Goal: Use online tool/utility: Utilize a website feature to perform a specific function

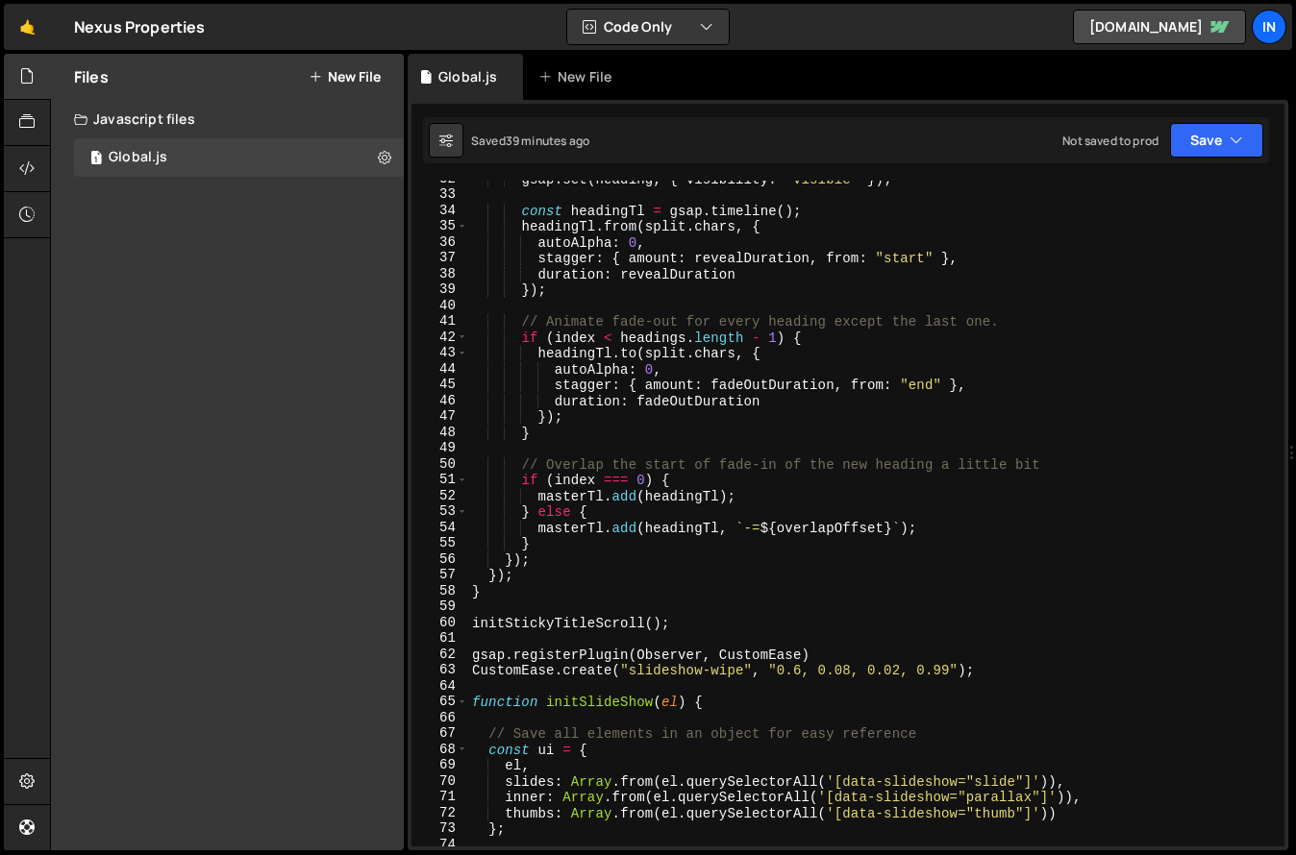
scroll to position [500, 0]
click at [706, 605] on div "gsap . set ( heading , { visibility : "visible" }) ; const headingTl = gsap . t…" at bounding box center [872, 522] width 808 height 698
click at [702, 622] on div "gsap . set ( heading , { visibility : "visible" }) ; const headingTl = gsap . t…" at bounding box center [872, 522] width 808 height 698
click at [822, 654] on div "gsap . set ( heading , { visibility : "visible" }) ; const headingTl = gsap . t…" at bounding box center [872, 522] width 808 height 698
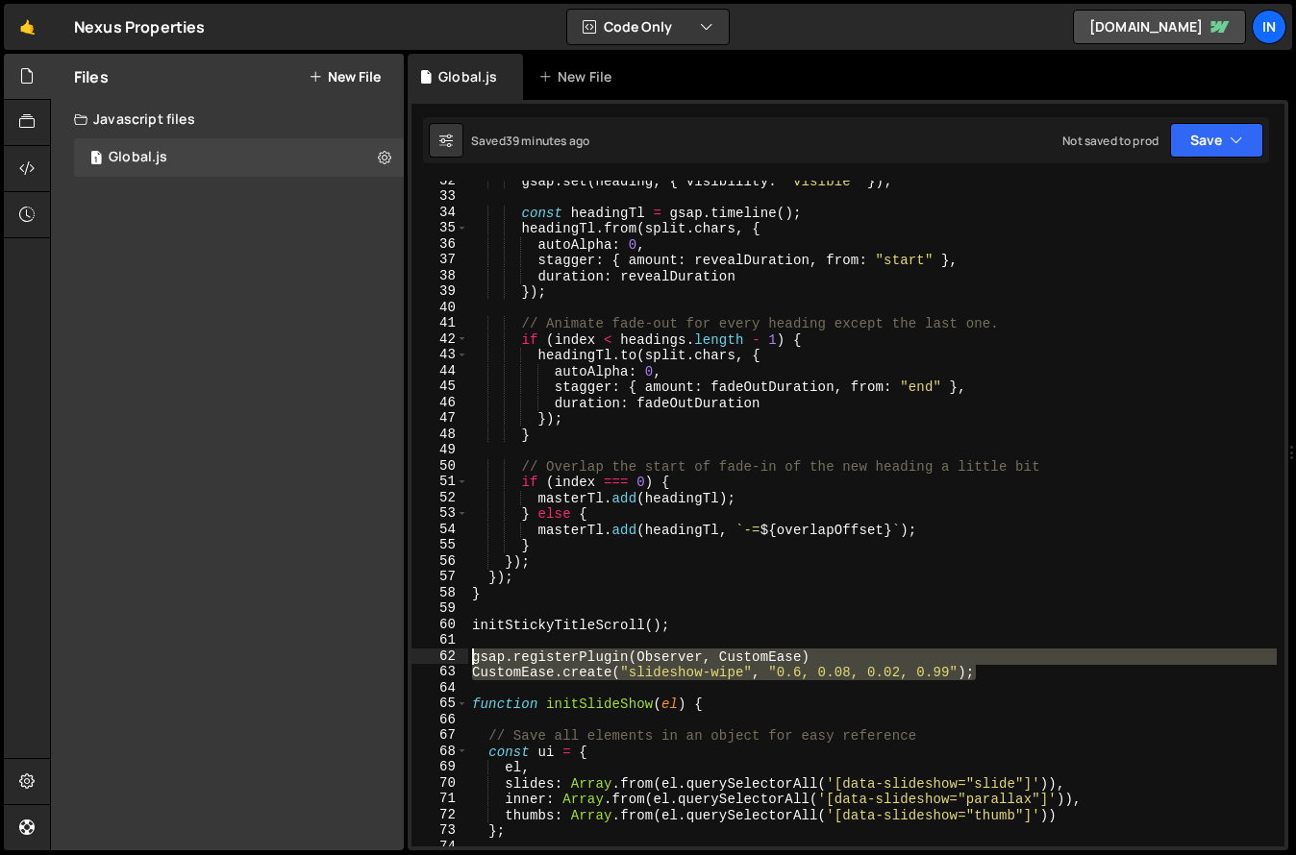
drag, startPoint x: 951, startPoint y: 676, endPoint x: 418, endPoint y: 654, distance: 533.9
click at [418, 654] on div "gsap.registerPlugin(Observer, CustomEase) 32 33 34 35 36 37 38 39 40 41 42 43 4…" at bounding box center [847, 514] width 873 height 666
type textarea "gsap.registerPlugin(Observer, CustomEase) CustomEase.create("slideshow-wipe", "…"
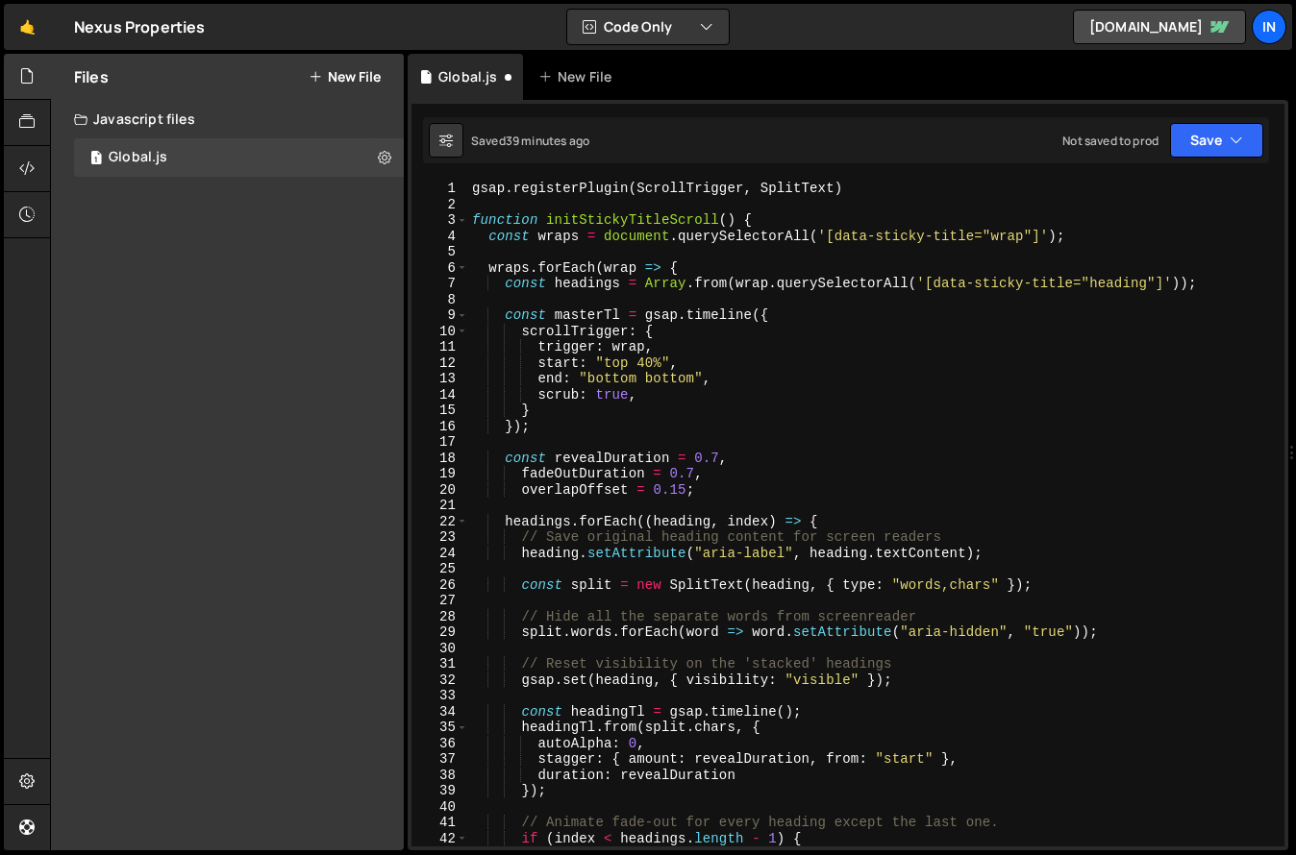
scroll to position [0, 0]
click at [860, 183] on div "gsap . registerPlugin ( ScrollTrigger , SplitText ) function initStickyTitleScr…" at bounding box center [872, 530] width 808 height 698
type textarea "gsap.registerPlugin(ScrollTrigger, SplitText)"
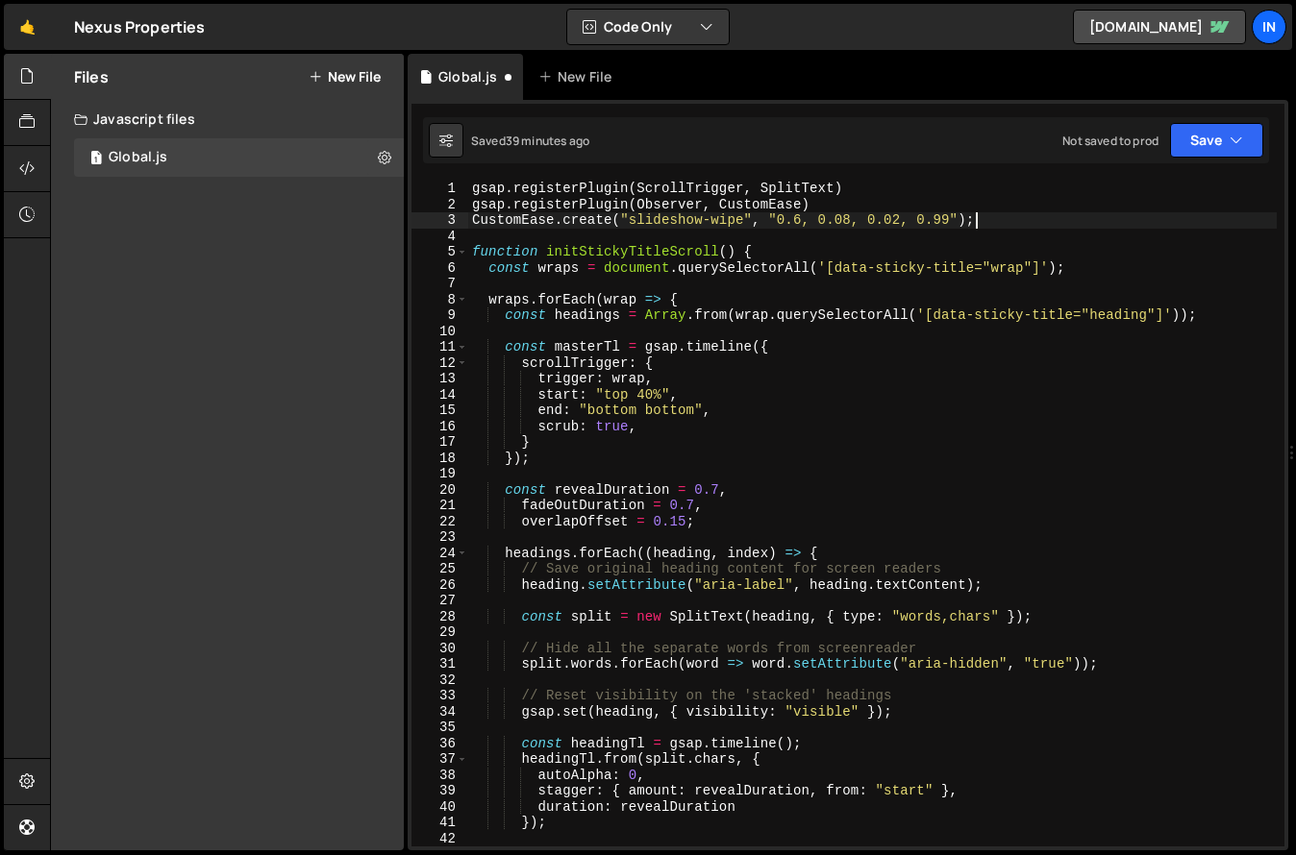
click at [798, 200] on div "gsap . registerPlugin ( ScrollTrigger , SplitText ) gsap . registerPlugin ( Obs…" at bounding box center [872, 530] width 808 height 698
drag, startPoint x: 801, startPoint y: 203, endPoint x: 641, endPoint y: 208, distance: 159.6
click at [640, 208] on div "gsap . registerPlugin ( ScrollTrigger , SplitText ) gsap . registerPlugin ( Obs…" at bounding box center [872, 530] width 808 height 698
click at [832, 191] on div "gsap . registerPlugin ( ScrollTrigger , SplitText ) gsap . registerPlugin ( ) C…" at bounding box center [872, 530] width 808 height 698
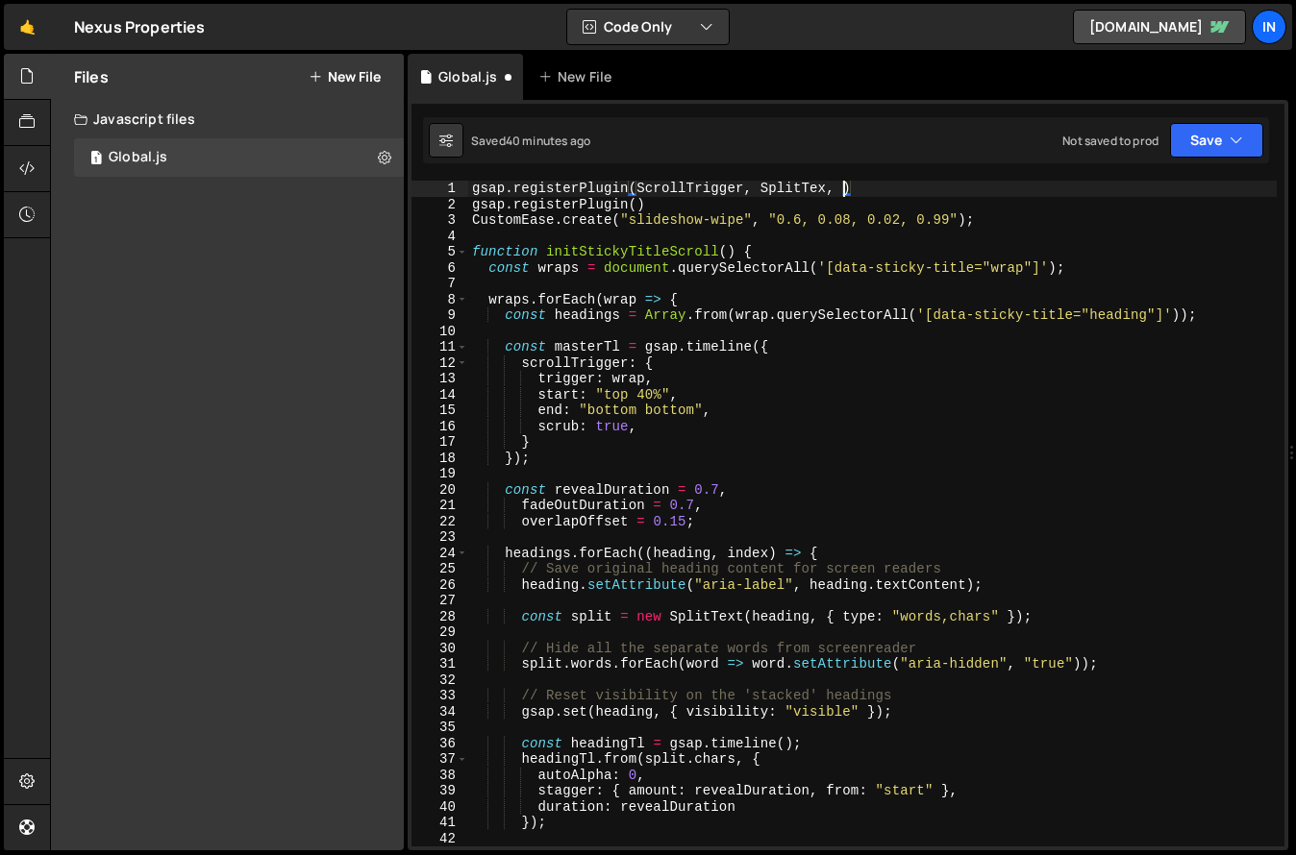
scroll to position [0, 25]
click at [842, 188] on div "gsap . registerPlugin ( ScrollTrigger , SplitTex , Observer , CustomEase ) gsap…" at bounding box center [872, 530] width 808 height 698
drag, startPoint x: 604, startPoint y: 203, endPoint x: 295, endPoint y: 213, distance: 308.7
click at [295, 213] on div "Files New File Create your first file Get started by starting a Javascript or C…" at bounding box center [673, 453] width 1246 height 798
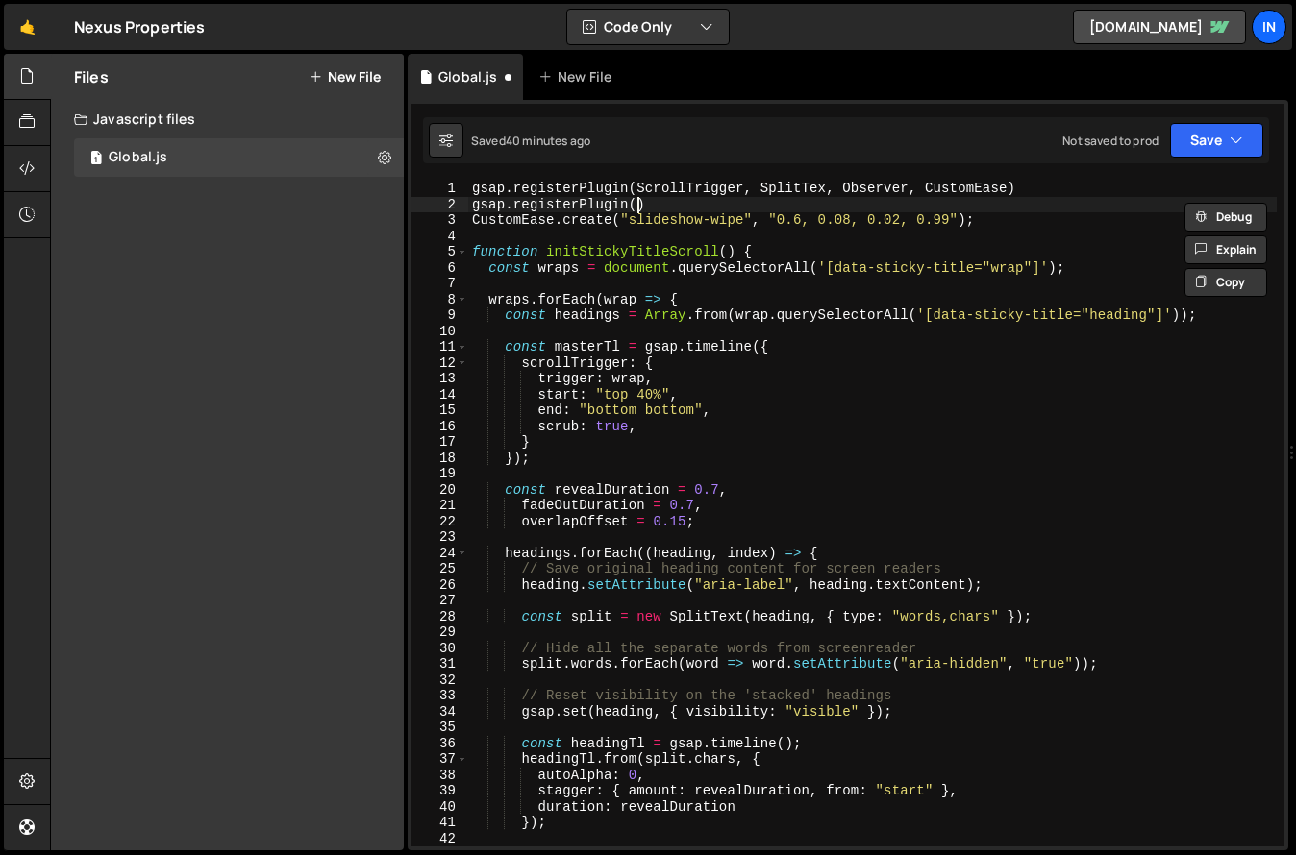
click at [634, 209] on div "gsap . registerPlugin ( ScrollTrigger , SplitTex , Observer , CustomEase ) gsap…" at bounding box center [872, 530] width 808 height 698
type textarea "gsap.registerPlugin()"
drag, startPoint x: 636, startPoint y: 202, endPoint x: 387, endPoint y: 200, distance: 248.9
click at [387, 200] on div "Files New File Create your first file Get started by starting a Javascript or C…" at bounding box center [673, 453] width 1246 height 798
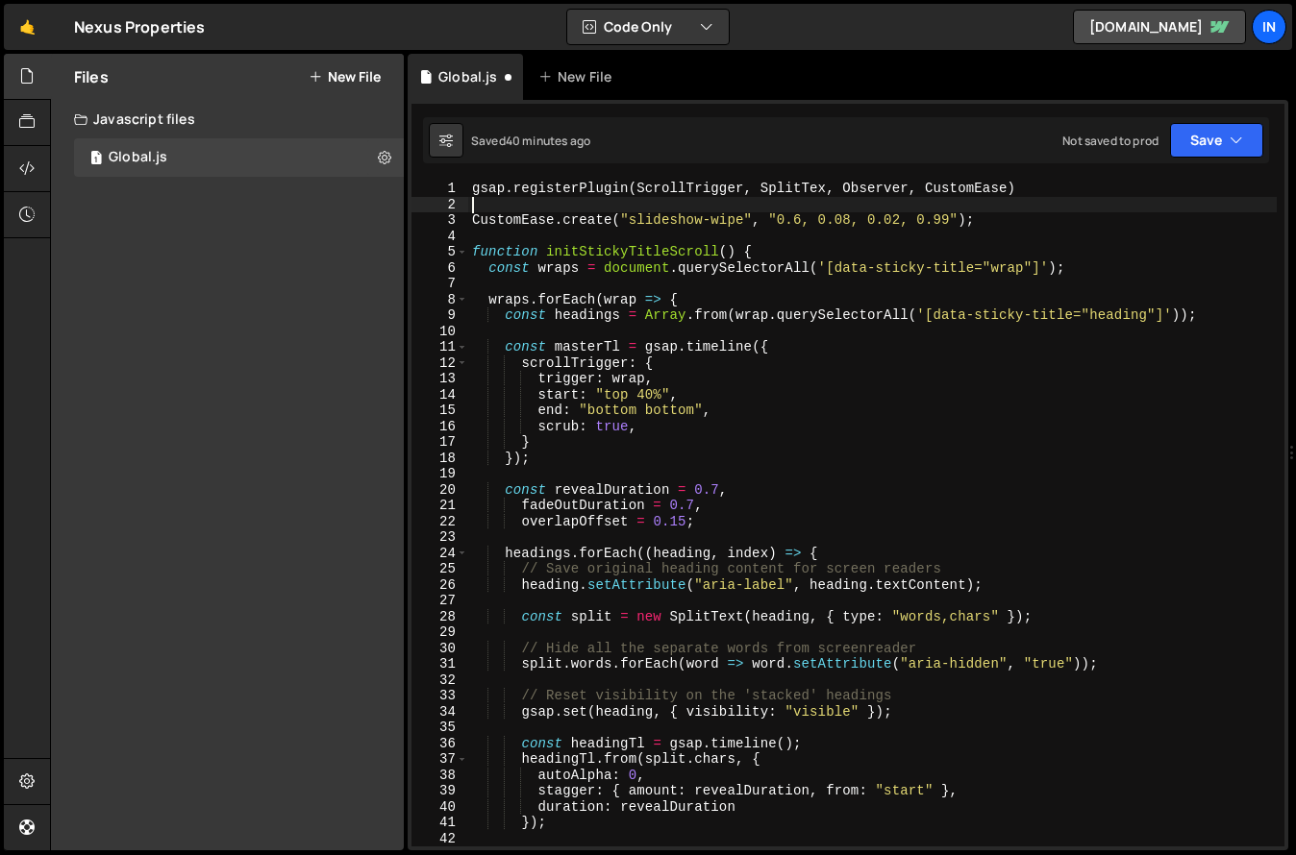
scroll to position [0, 0]
type textarea "gsap.registerPlugin(ScrollTrigger, SplitTex, Observer, CustomEase)"
click at [1028, 220] on div "gsap . registerPlugin ( ScrollTrigger , SplitTex , Observer , CustomEase ) Cust…" at bounding box center [872, 530] width 808 height 698
type textarea "CustomEase.create("slideshow-wipe", "0.6, 0.08, 0.02, 0.99");"
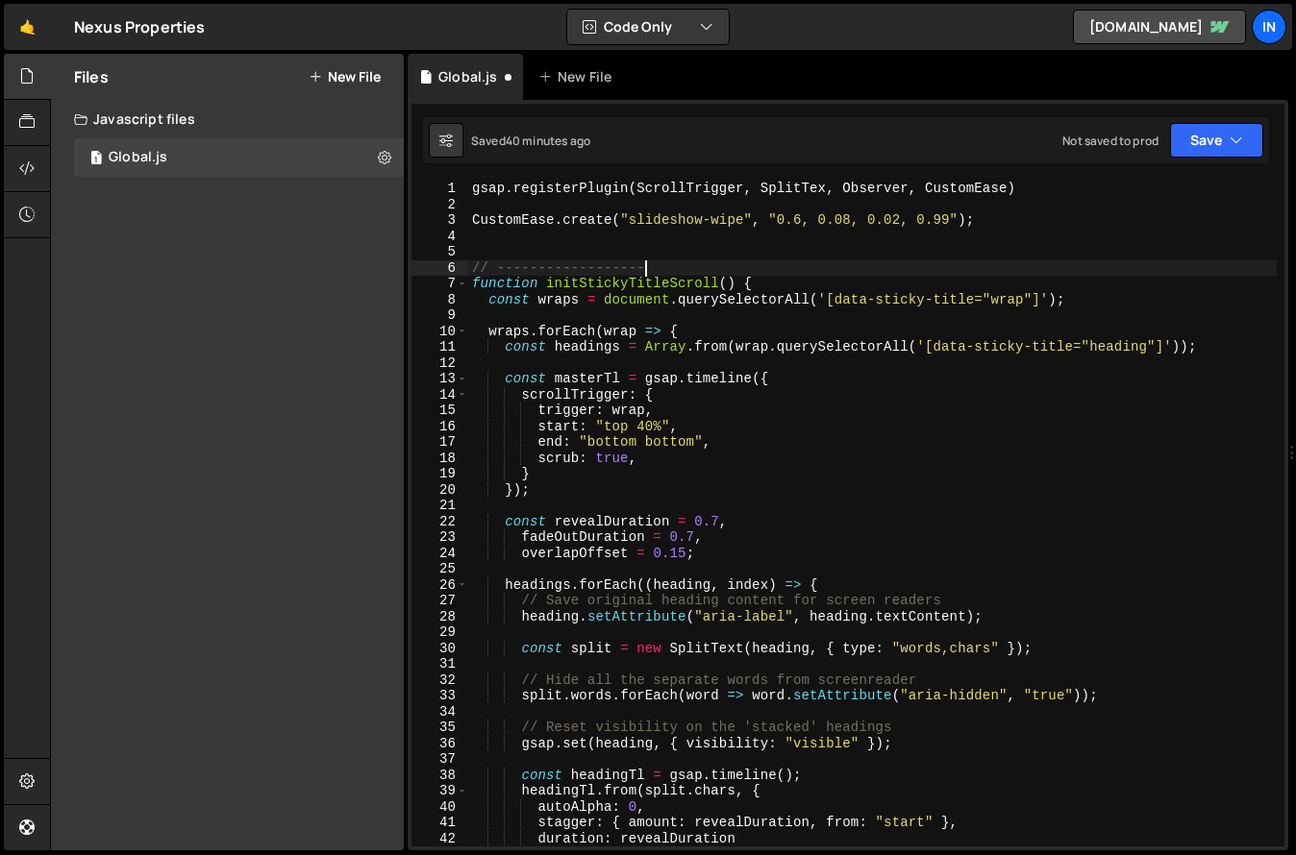
type textarea "// ------------------"
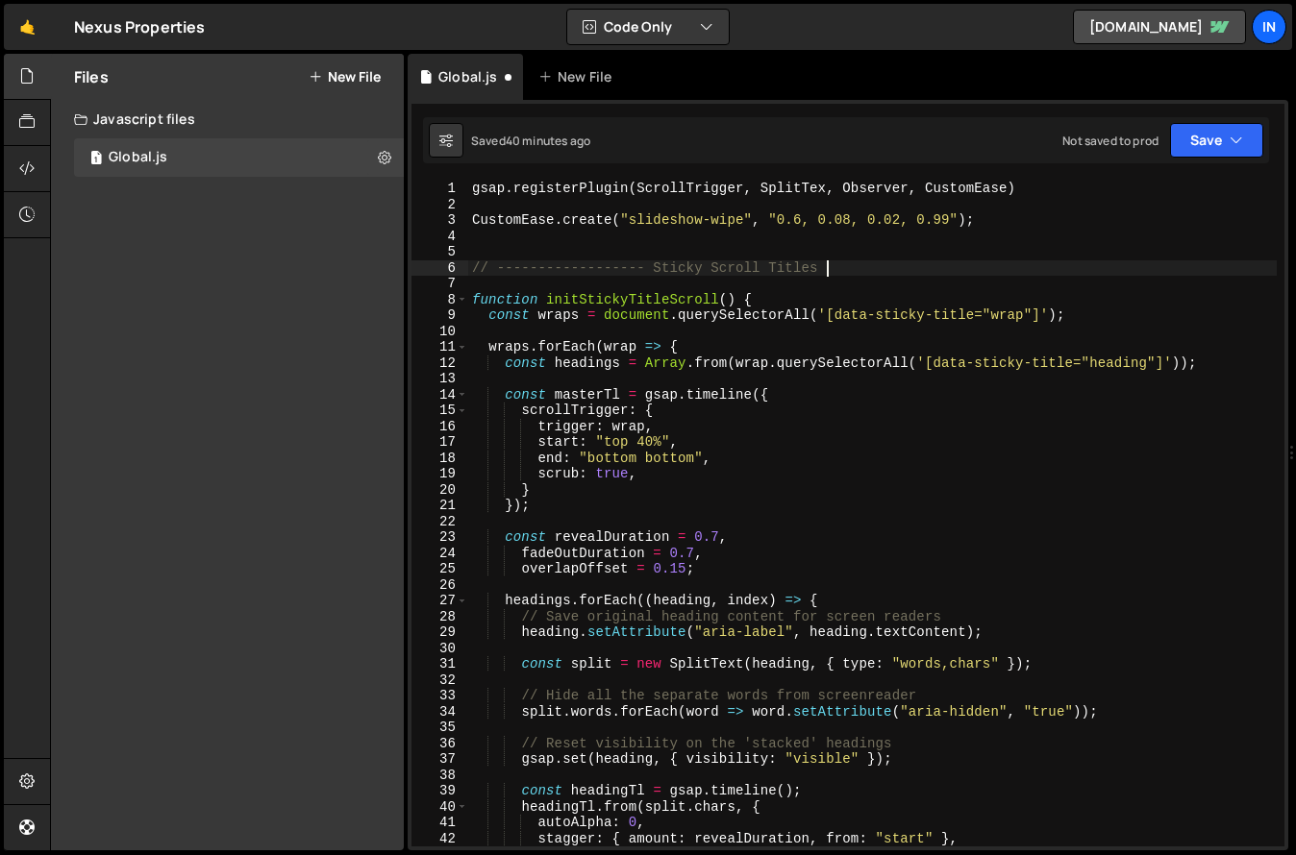
scroll to position [0, 23]
click at [645, 269] on div "gsap . registerPlugin ( ScrollTrigger , SplitTex , Observer , CustomEase ) Cust…" at bounding box center [872, 530] width 808 height 698
click at [495, 270] on div "gsap . registerPlugin ( ScrollTrigger , SplitTex , Observer , CustomEase ) Cust…" at bounding box center [872, 530] width 808 height 698
click at [847, 268] on div "gsap . registerPlugin ( ScrollTrigger , SplitTex , Observer , CustomEase ) Cust…" at bounding box center [872, 530] width 808 height 698
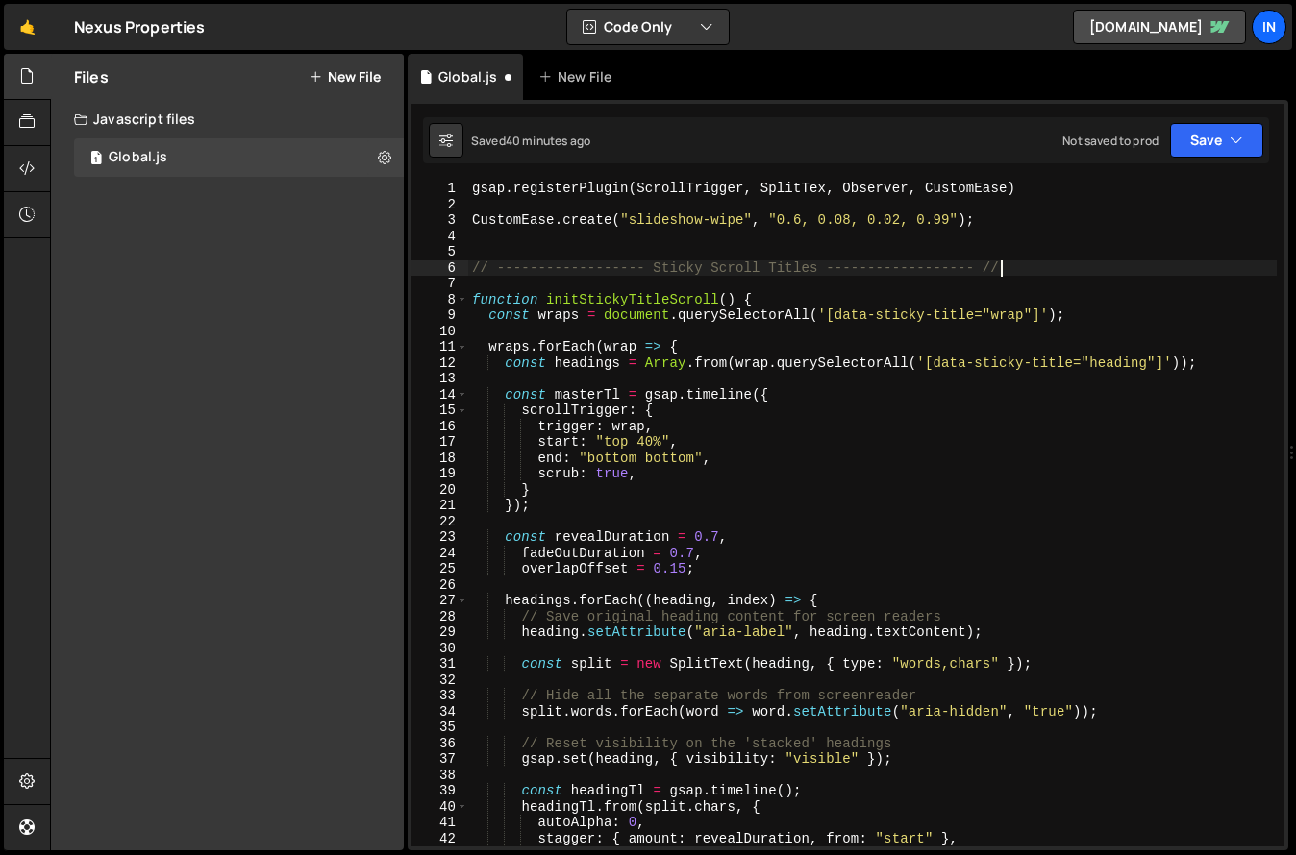
drag, startPoint x: 473, startPoint y: 268, endPoint x: 482, endPoint y: 276, distance: 12.3
click at [474, 268] on div "gsap . registerPlugin ( ScrollTrigger , SplitTex , Observer , CustomEase ) Cust…" at bounding box center [872, 530] width 808 height 698
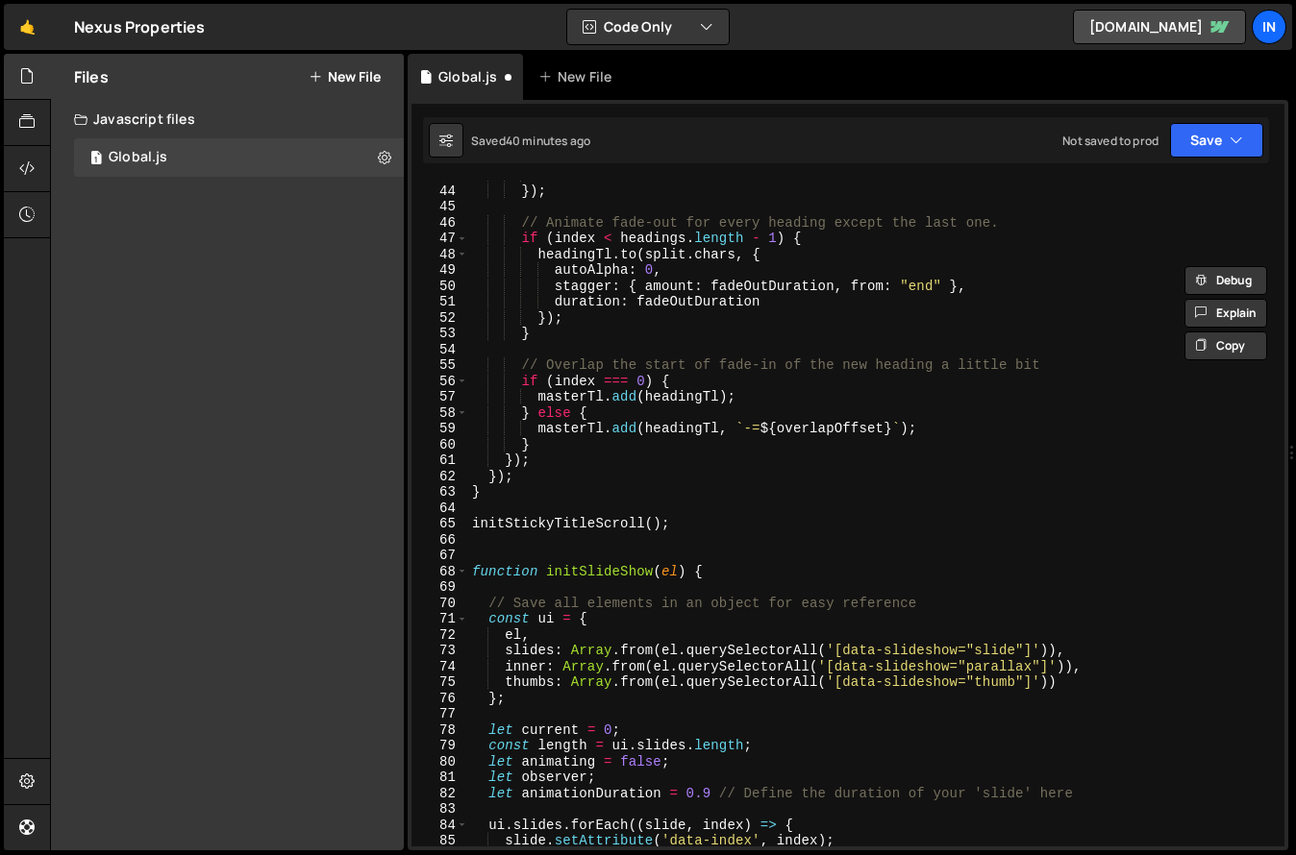
scroll to position [729, 0]
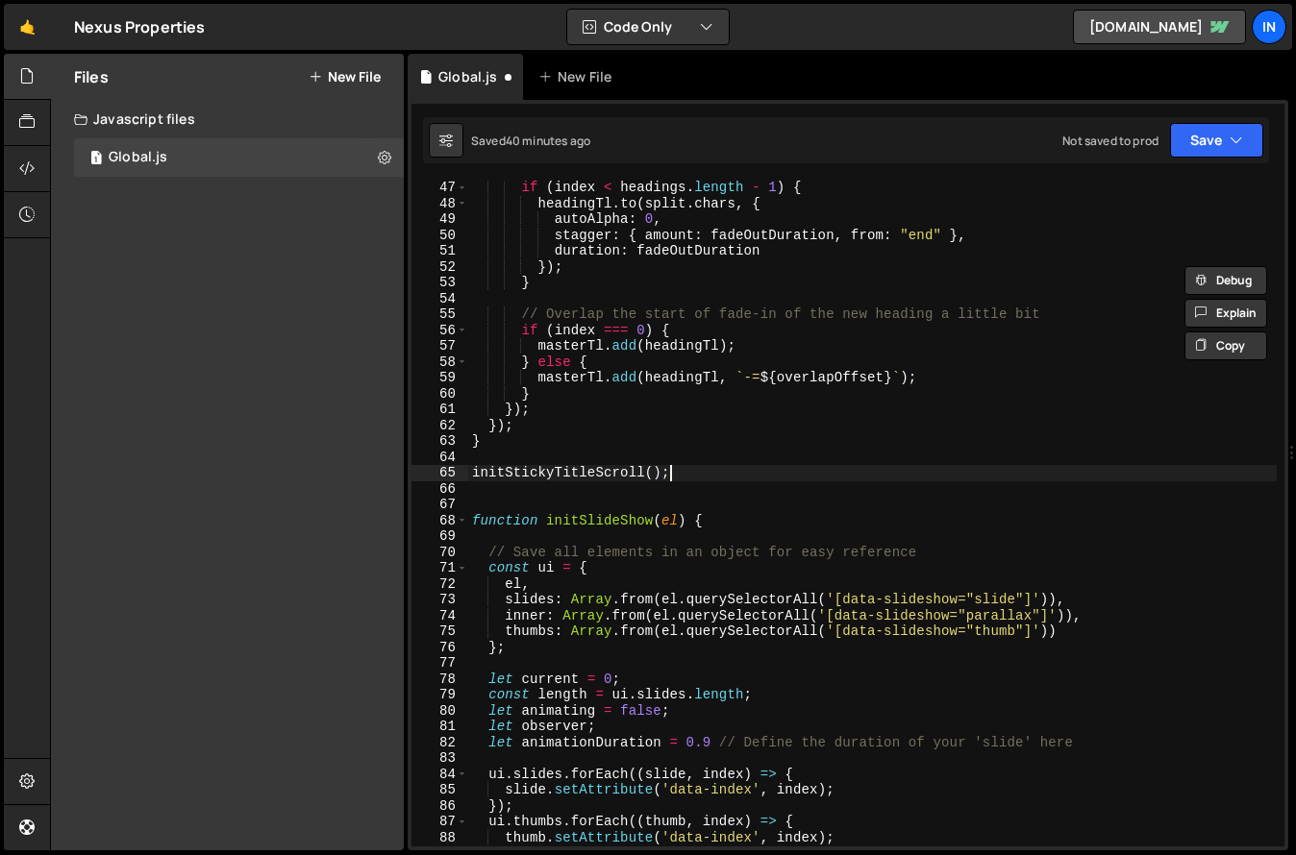
click at [710, 480] on div "if ( index < headings . length - 1 ) { headingTl . to ( split . chars , { autoA…" at bounding box center [872, 529] width 808 height 698
type textarea "initStickyTitleScroll();"
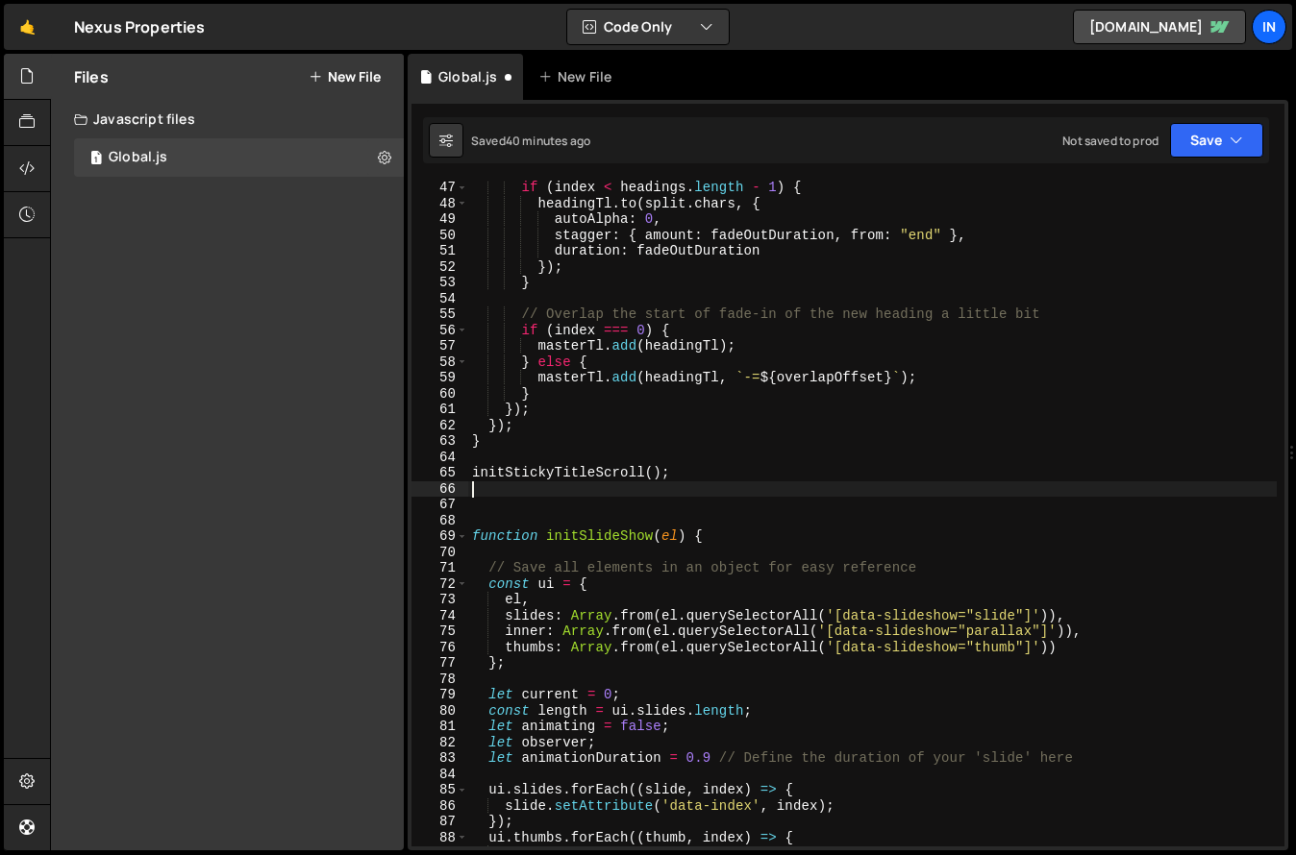
scroll to position [0, 0]
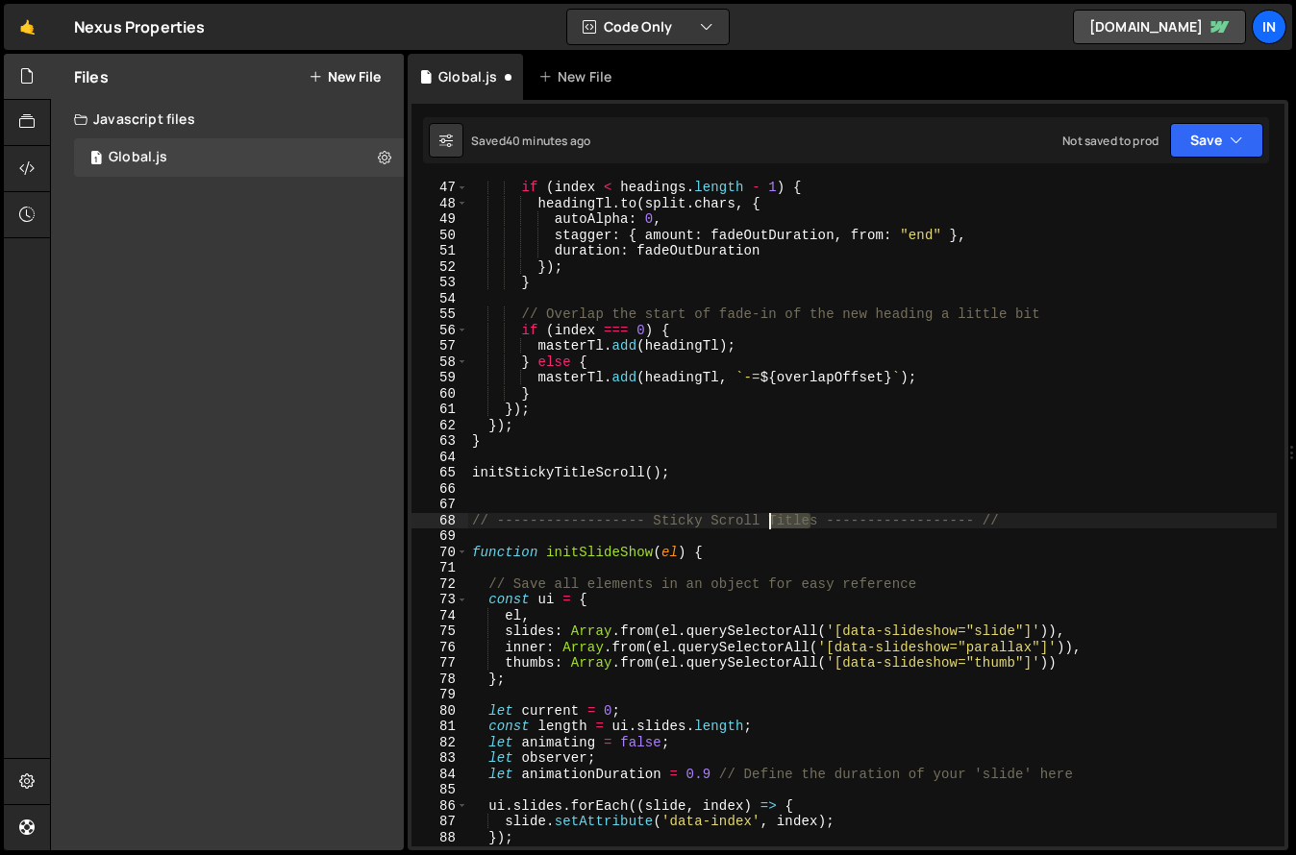
drag, startPoint x: 808, startPoint y: 521, endPoint x: 786, endPoint y: 523, distance: 22.2
click at [771, 522] on div "if ( index < headings . length - 1 ) { headingTl . to ( split . chars , { autoA…" at bounding box center [872, 529] width 808 height 698
drag, startPoint x: 816, startPoint y: 523, endPoint x: 655, endPoint y: 524, distance: 161.5
click at [655, 524] on div "if ( index < headings . length - 1 ) { headingTl . to ( split . chars , { autoA…" at bounding box center [872, 529] width 808 height 698
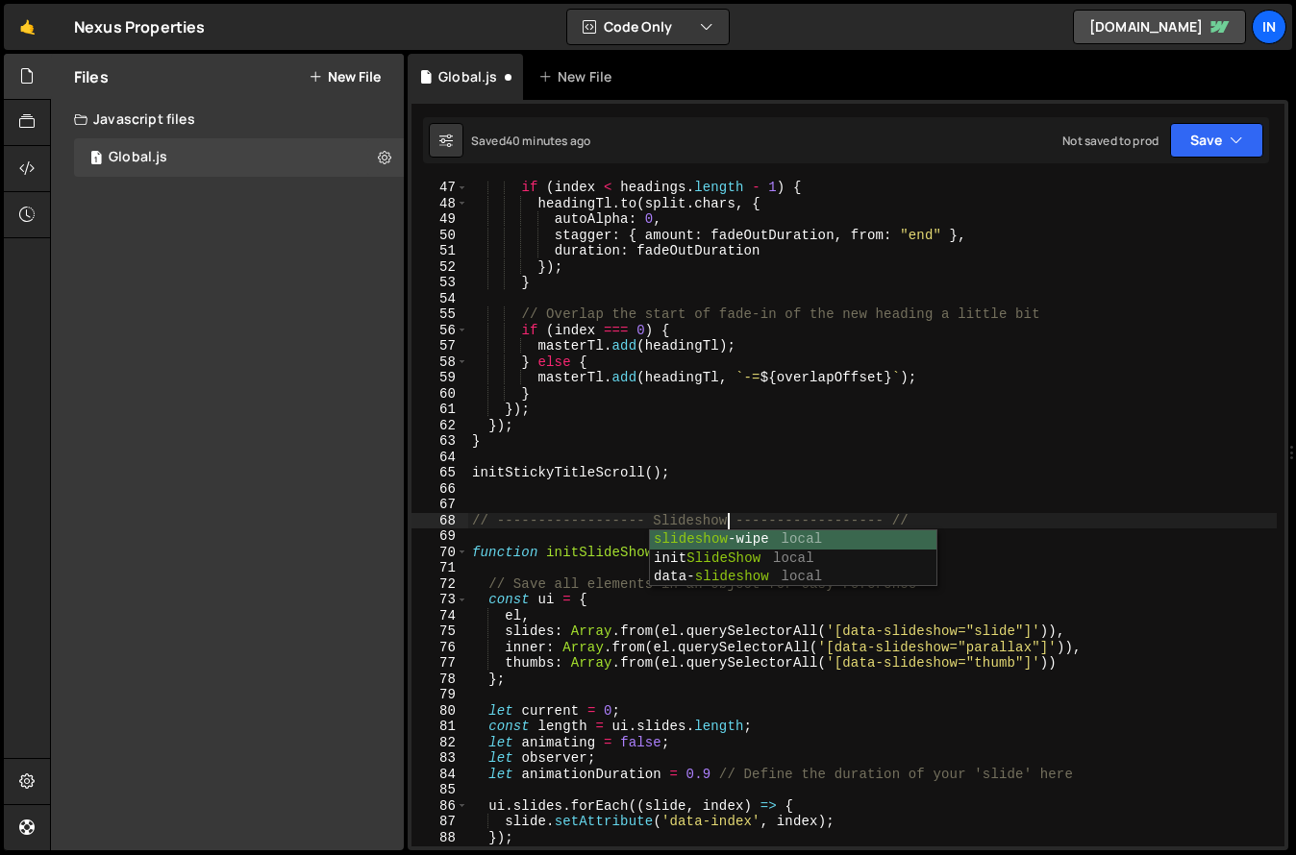
click at [823, 449] on div "if ( index < headings . length - 1 ) { headingTl . to ( split . chars , { autoA…" at bounding box center [872, 529] width 808 height 698
type textarea "}"
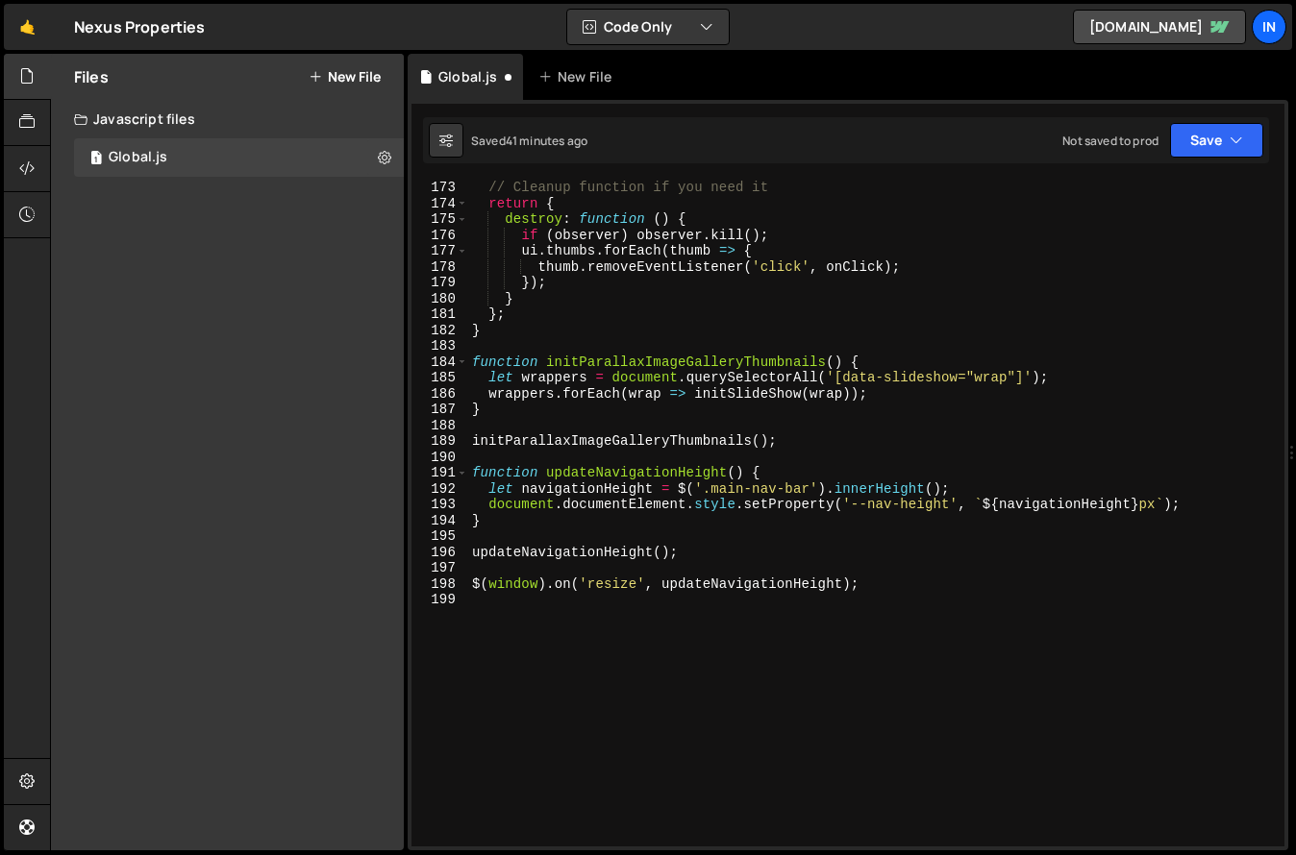
scroll to position [2729, 0]
click at [537, 344] on div "// Cleanup function if you need it return { destroy : function ( ) { if ( obser…" at bounding box center [872, 529] width 808 height 698
click at [529, 414] on div "// Cleanup function if you need it return { destroy : function ( ) { if ( obser…" at bounding box center [872, 529] width 808 height 698
type textarea "}"
click at [846, 459] on div "// Cleanup function if you need it return { destroy : function ( ) { if ( obser…" at bounding box center [872, 529] width 808 height 698
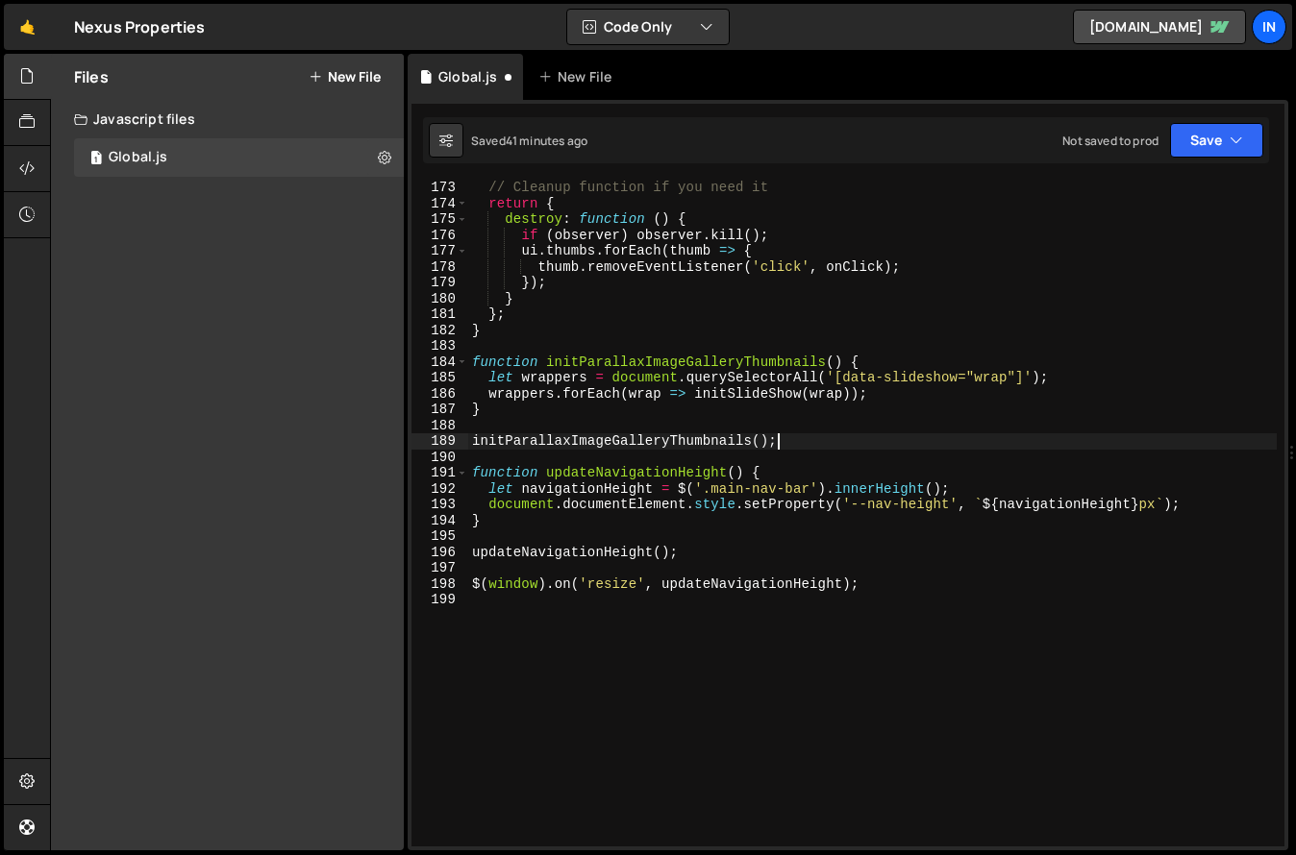
click at [833, 440] on div "// Cleanup function if you need it return { destroy : function ( ) { if ( obser…" at bounding box center [872, 529] width 808 height 698
type textarea "initParallaxImageGalleryThumbnails();"
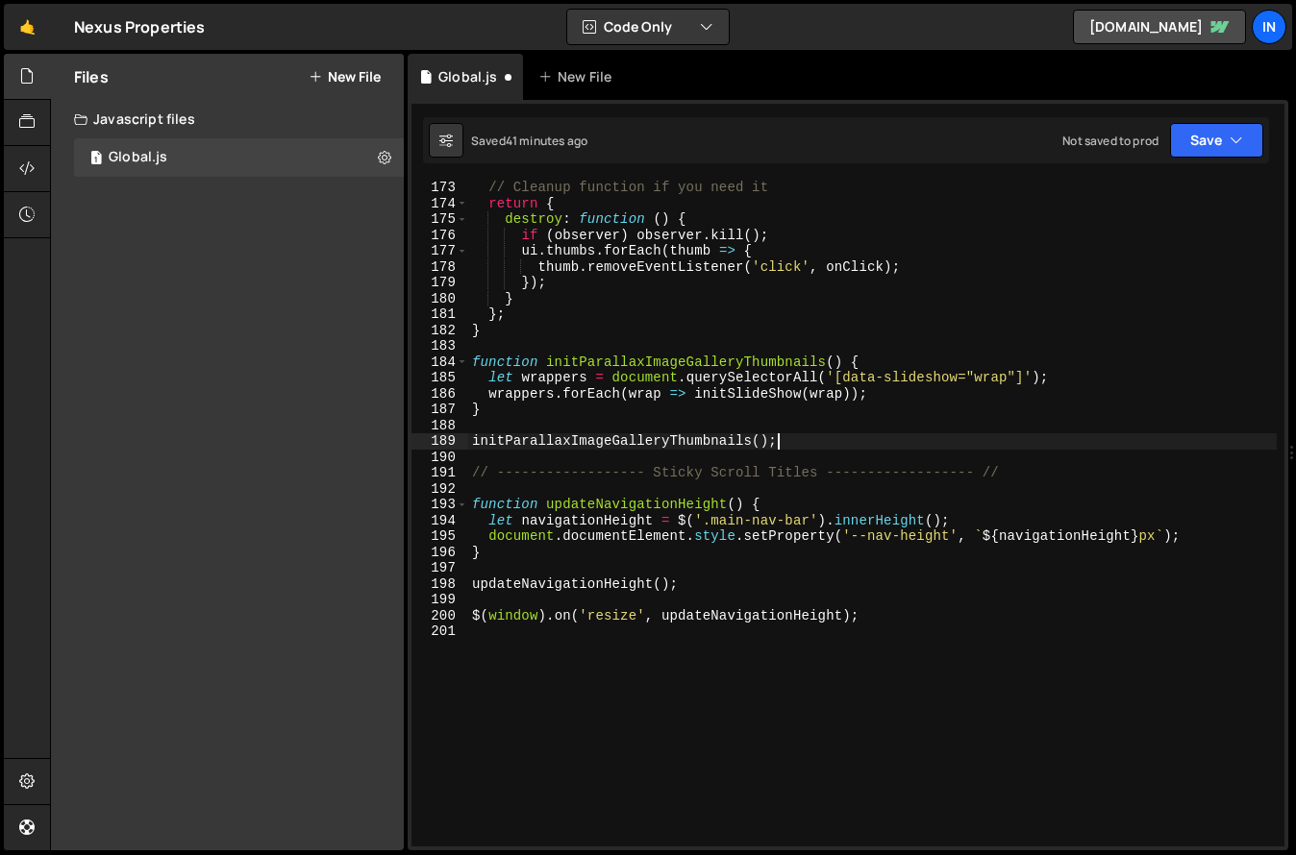
click at [791, 439] on div "// Cleanup function if you need it return { destroy : function ( ) { if ( obser…" at bounding box center [872, 529] width 808 height 698
type textarea "initParallaxImageGalleryThumbnails();"
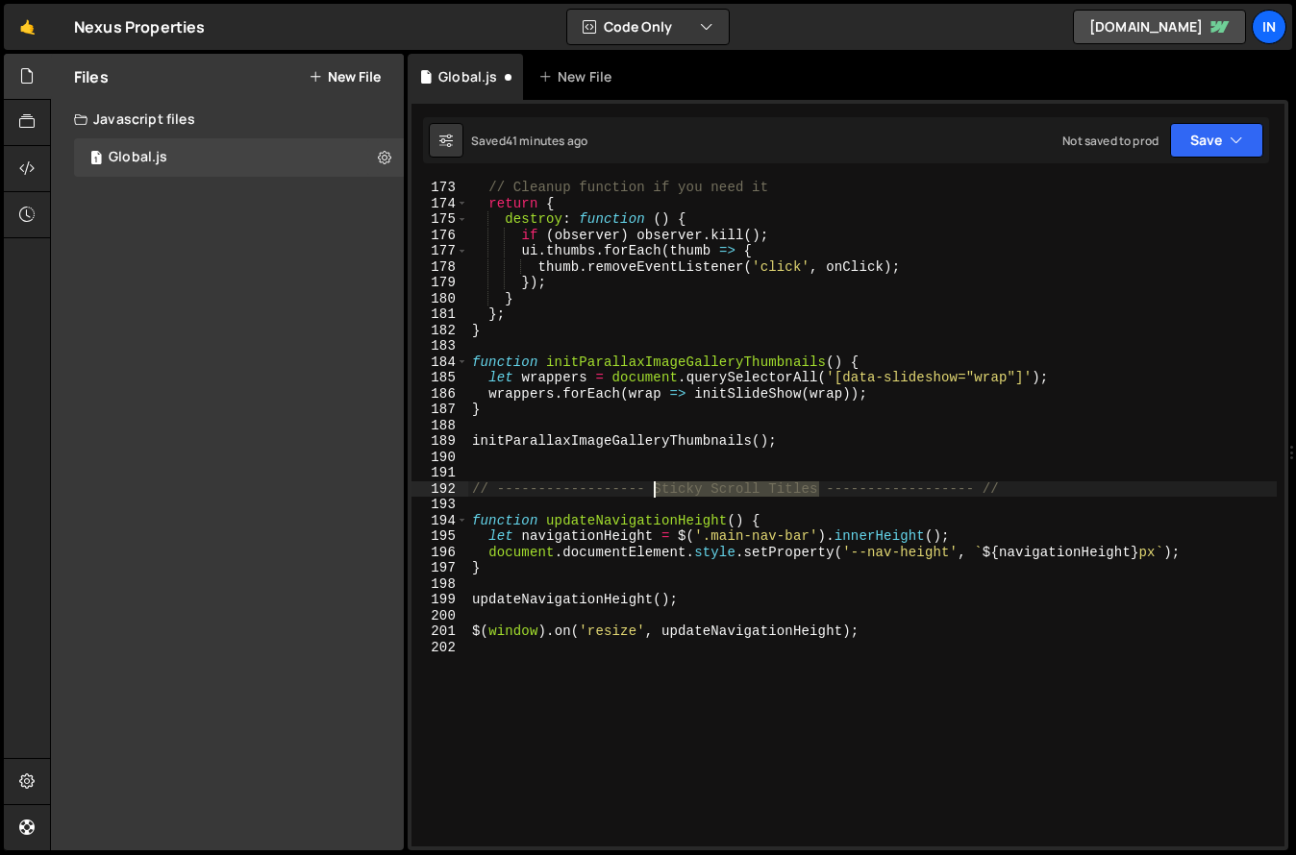
drag, startPoint x: 817, startPoint y: 490, endPoint x: 655, endPoint y: 487, distance: 161.5
click at [656, 490] on div "// Cleanup function if you need it return { destroy : function ( ) { if ( obser…" at bounding box center [872, 529] width 808 height 698
type textarea "// ------------------ Update nav height variable ------------------ //"
click at [718, 498] on div "// Cleanup function if you need it return { destroy : function ( ) { if ( obser…" at bounding box center [872, 529] width 808 height 698
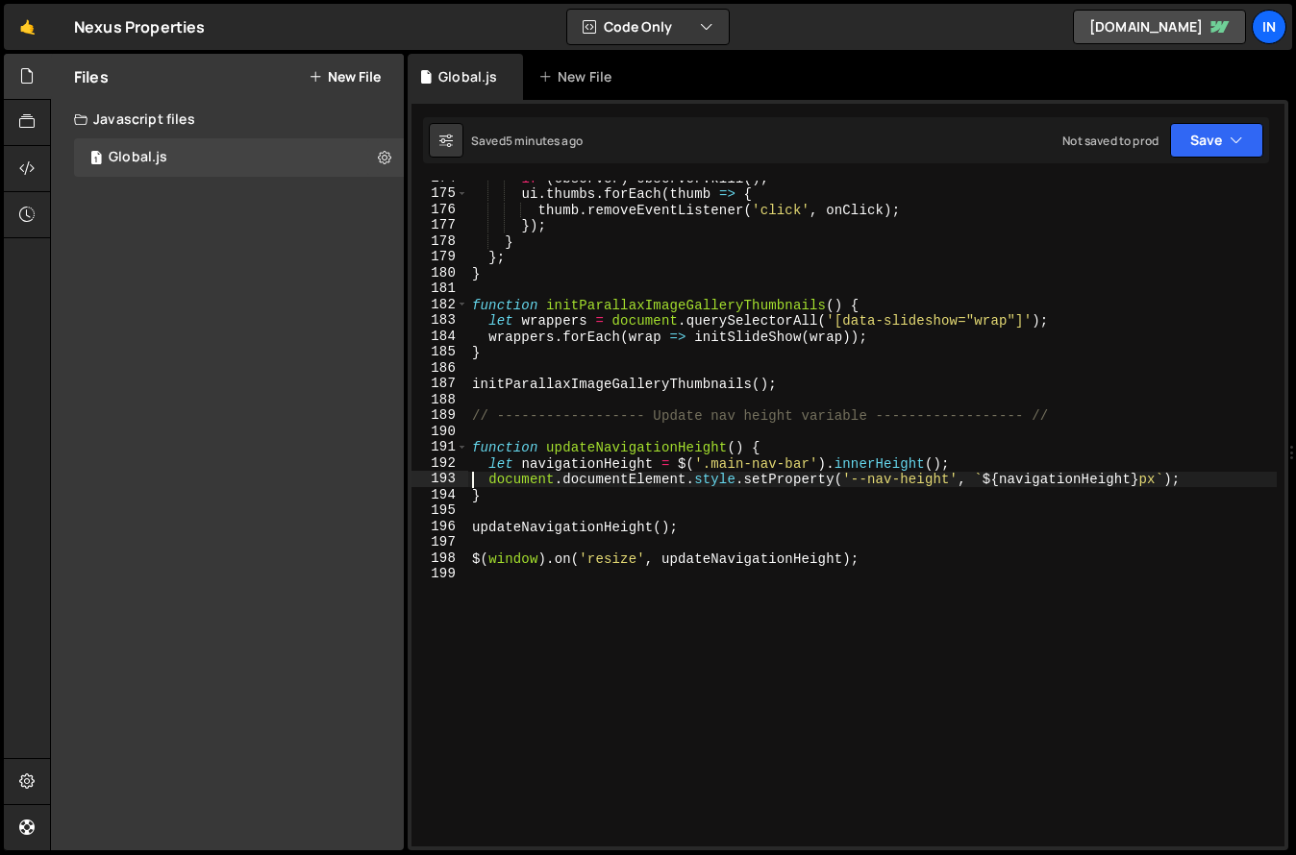
scroll to position [2754, 0]
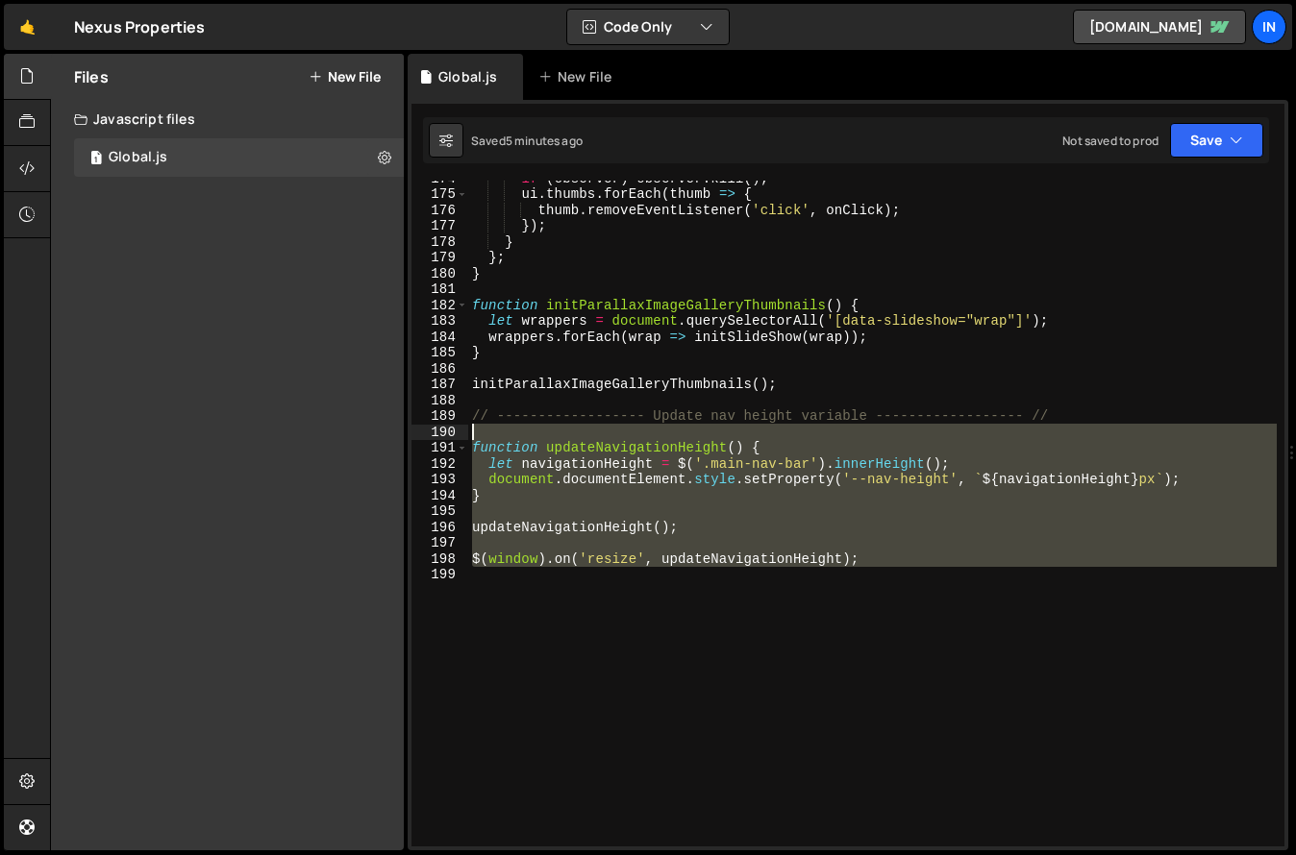
drag, startPoint x: 789, startPoint y: 561, endPoint x: 355, endPoint y: 436, distance: 452.0
click at [355, 436] on div "Files New File Create your first file Get started by starting a Javascript or C…" at bounding box center [673, 453] width 1246 height 798
type textarea "// function updateNavigationHeight() {"
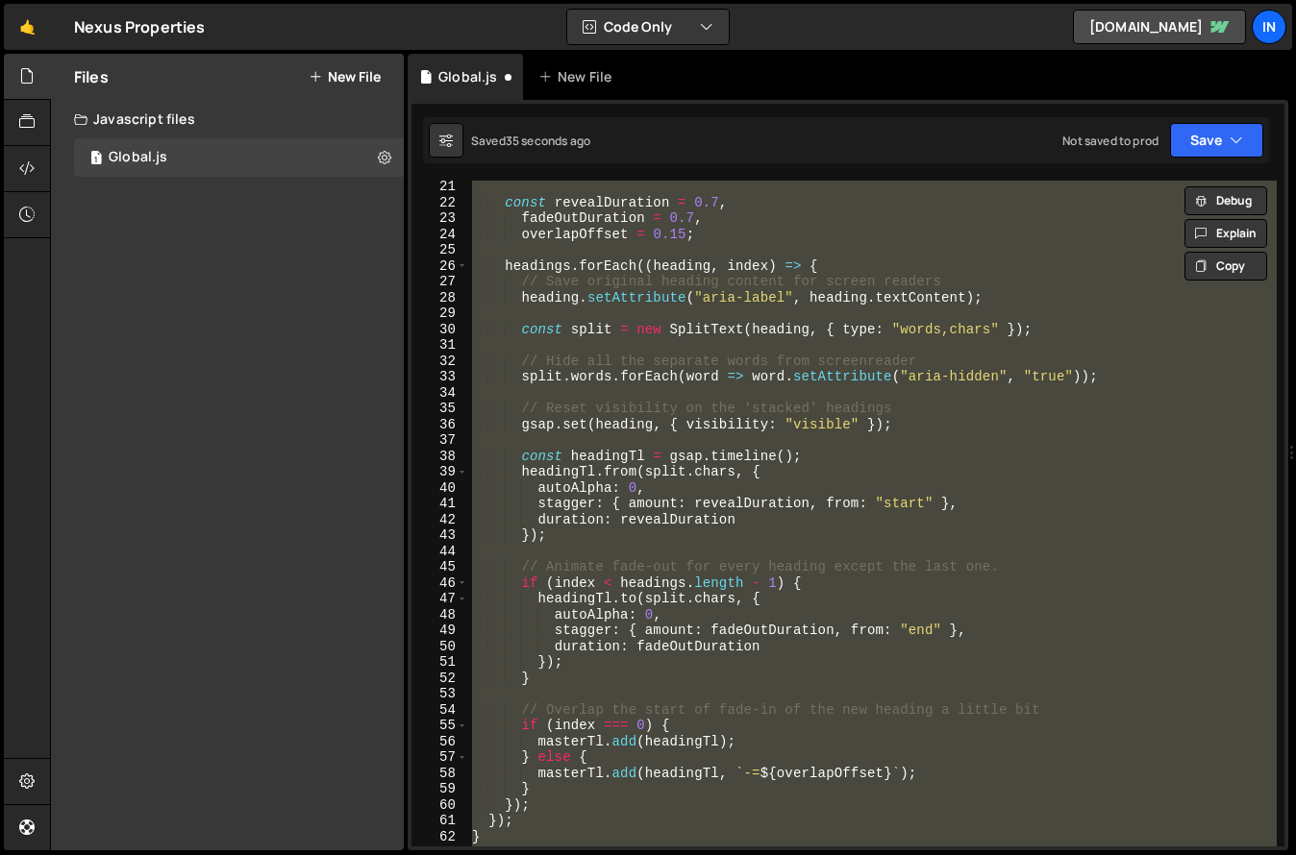
scroll to position [0, 0]
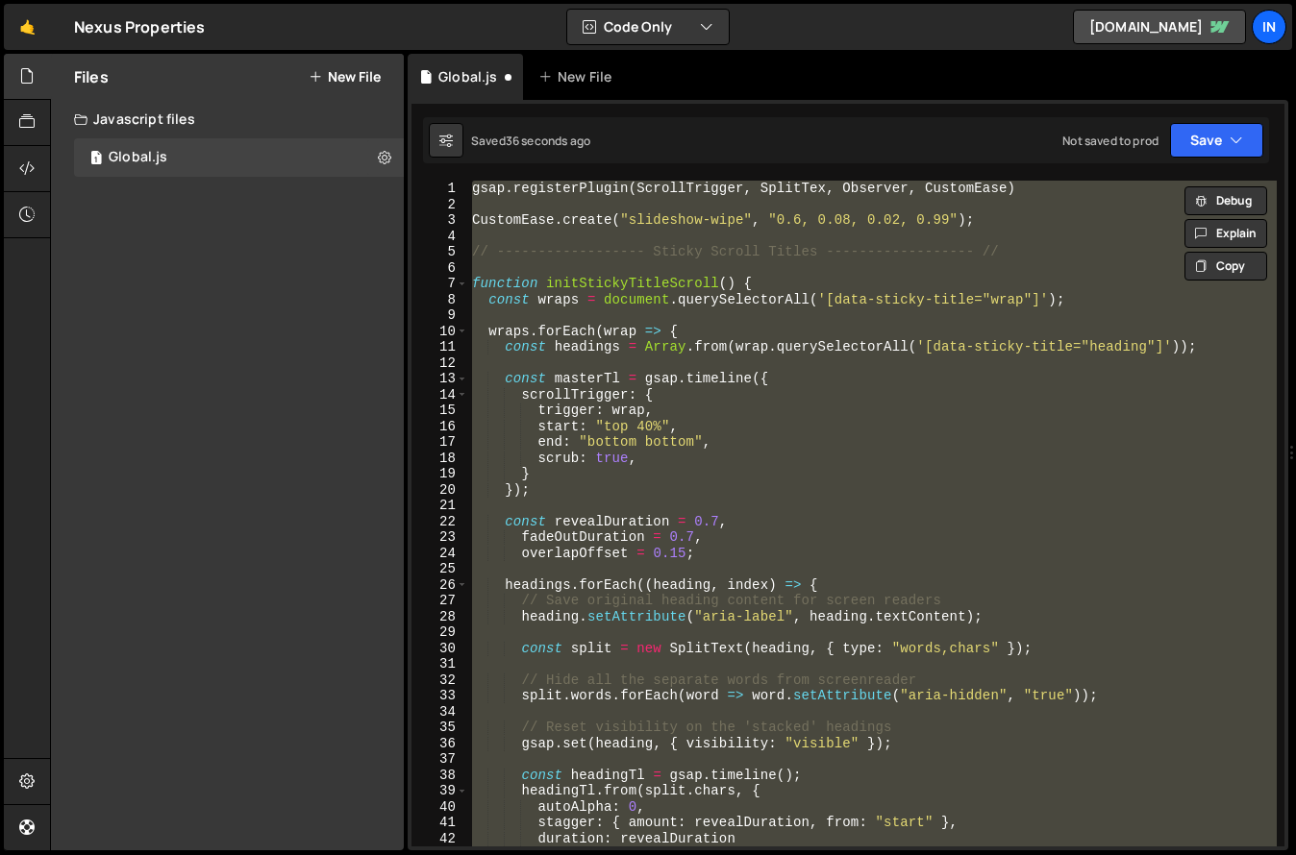
click at [825, 192] on div "gsap . registerPlugin ( ScrollTrigger , SplitTex , Observer , CustomEase ) Cust…" at bounding box center [872, 514] width 808 height 666
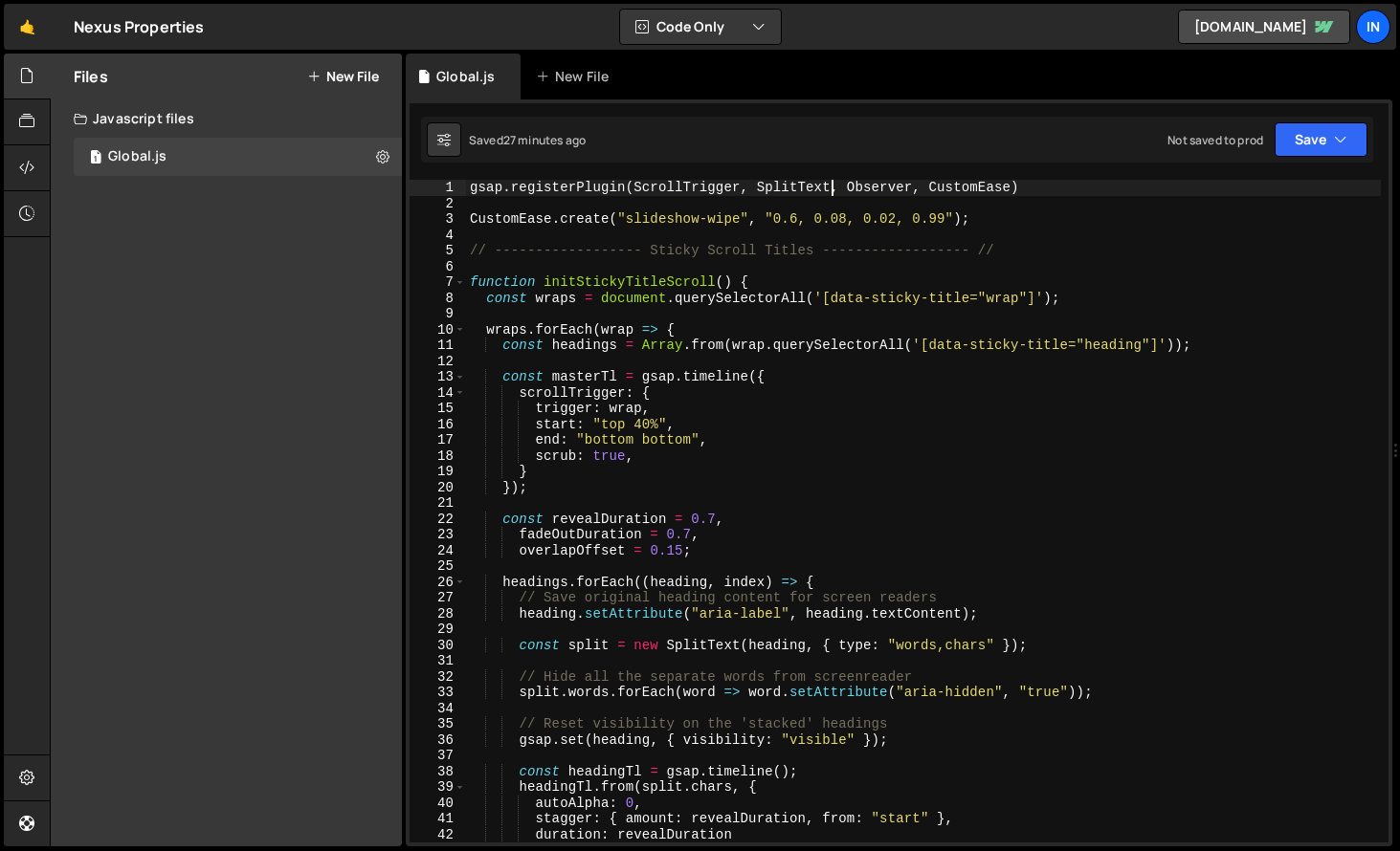
click at [994, 227] on div "gsap . registerPlugin ( ScrollTrigger , SplitText , Observer , CustomEase ) Cus…" at bounding box center [923, 528] width 915 height 695
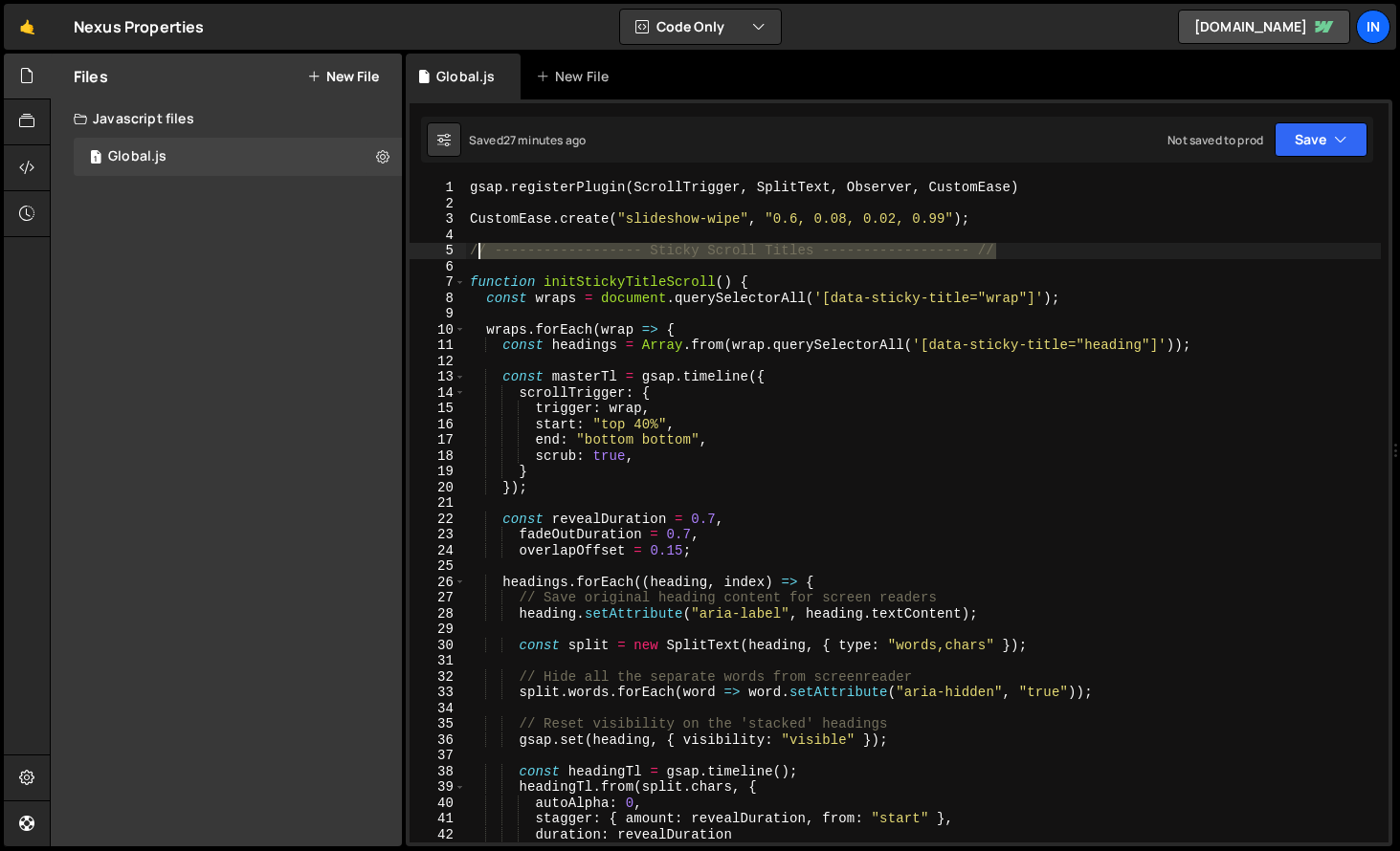
drag, startPoint x: 1010, startPoint y: 243, endPoint x: 459, endPoint y: 248, distance: 551.0
click at [459, 248] on div "CustomEase.create("slideshow-wipe", "0.6, 0.08, 0.02, 0.99"); 1 2 3 4 5 6 7 8 9…" at bounding box center [898, 512] width 979 height 663
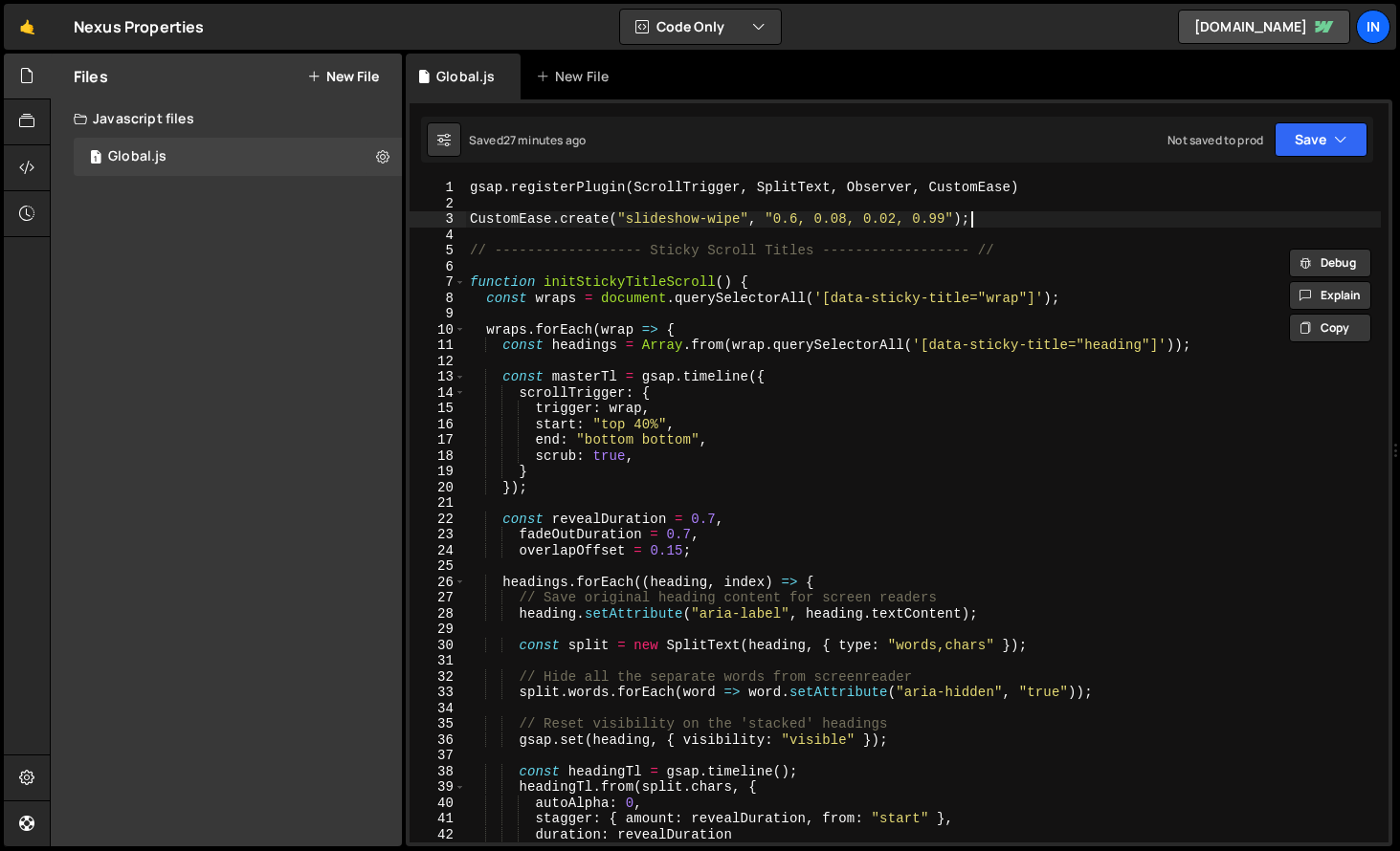
click at [1027, 226] on div "gsap . registerPlugin ( ScrollTrigger , SplitText , Observer , CustomEase ) Cus…" at bounding box center [923, 528] width 915 height 695
type textarea "CustomEase.create("slideshow-wipe", "0.6, 0.08, 0.02, 0.99");"
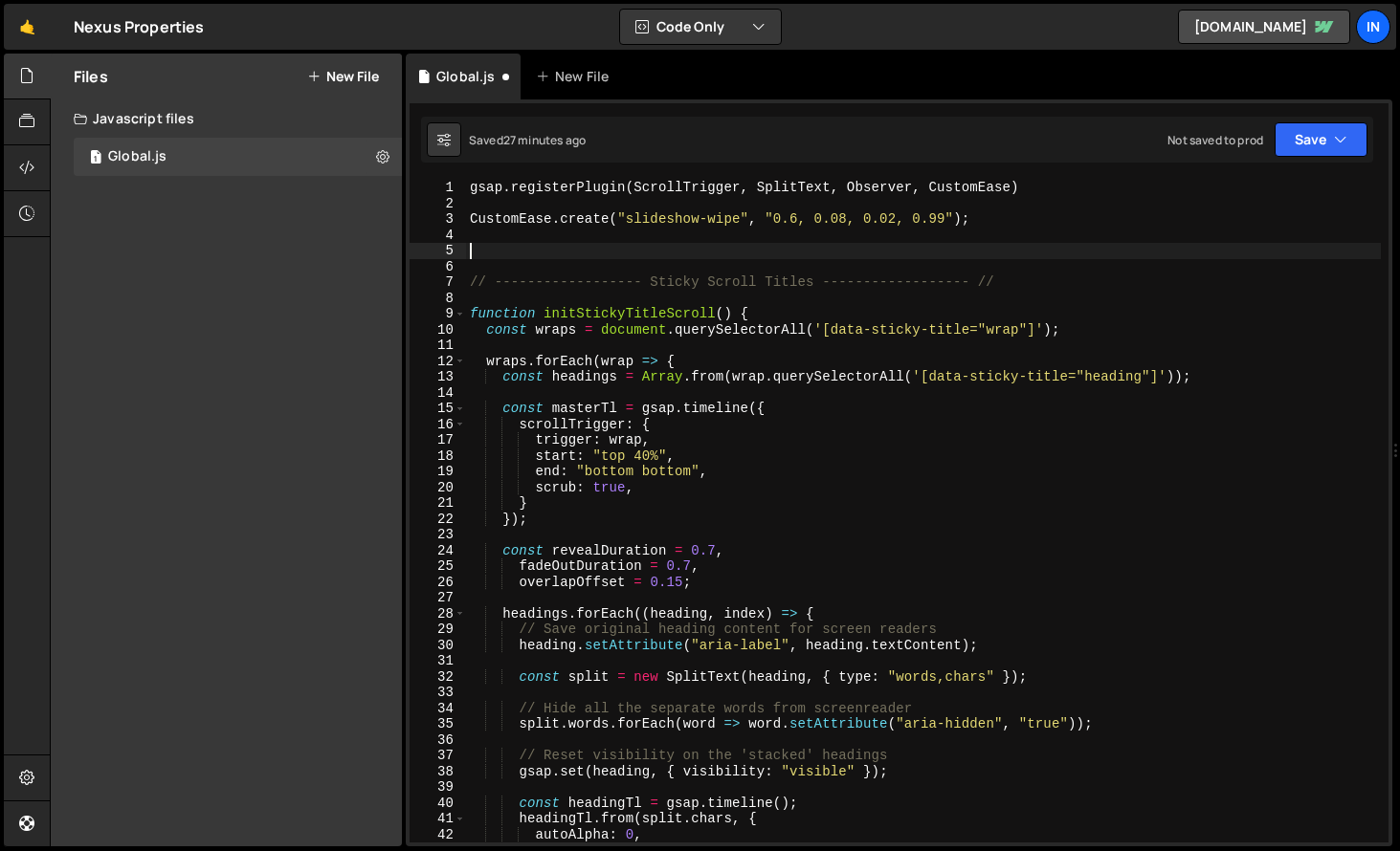
paste textarea "// ------------------ Sticky Scroll Titles ------------------ //"
type textarea "// ------------------ Sticky Scroll Titles ------------------ //"
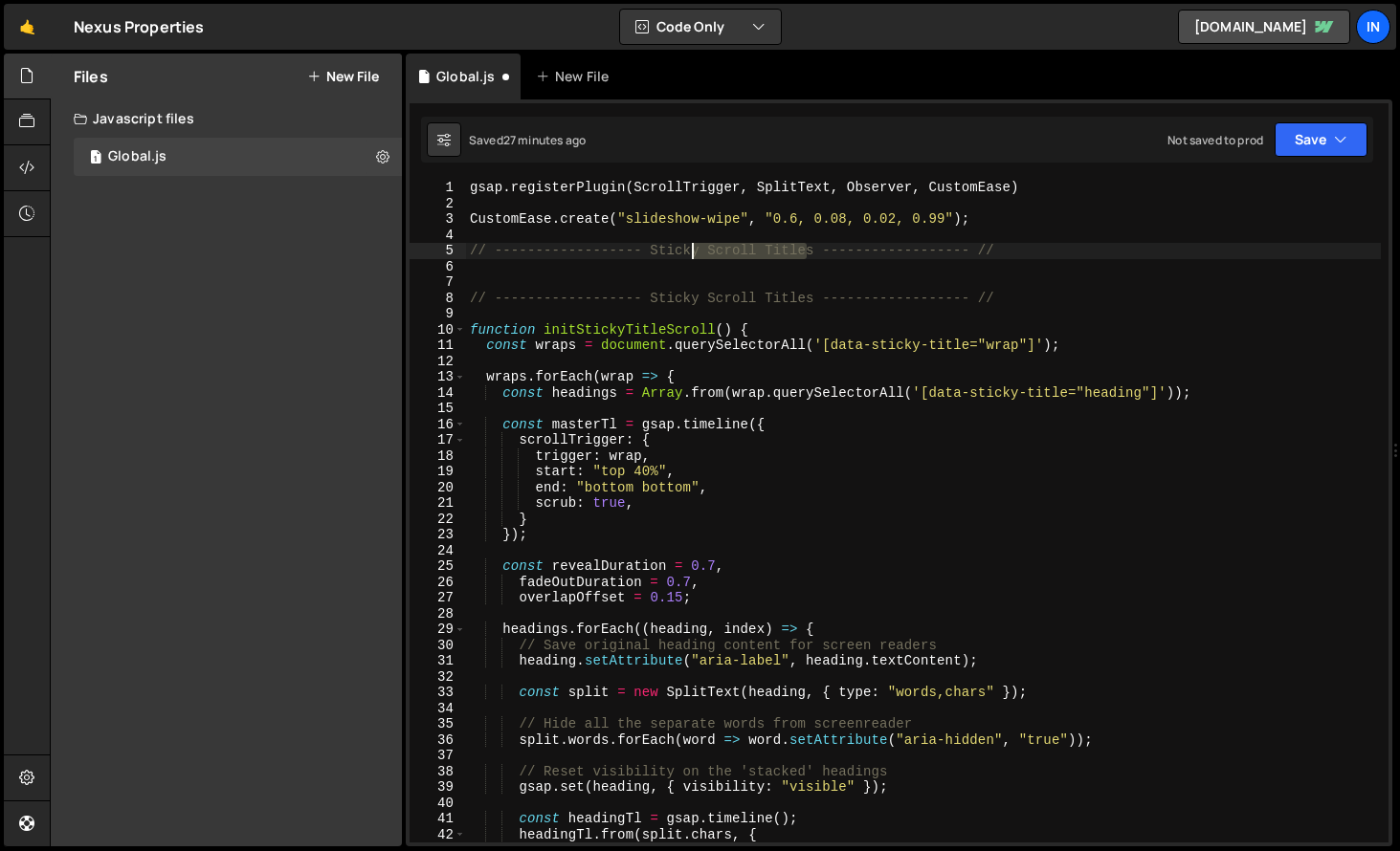
drag, startPoint x: 800, startPoint y: 252, endPoint x: 668, endPoint y: 280, distance: 134.9
click at [663, 255] on div "gsap . registerPlugin ( ScrollTrigger , SplitText , Observer , CustomEase ) Cus…" at bounding box center [923, 528] width 915 height 695
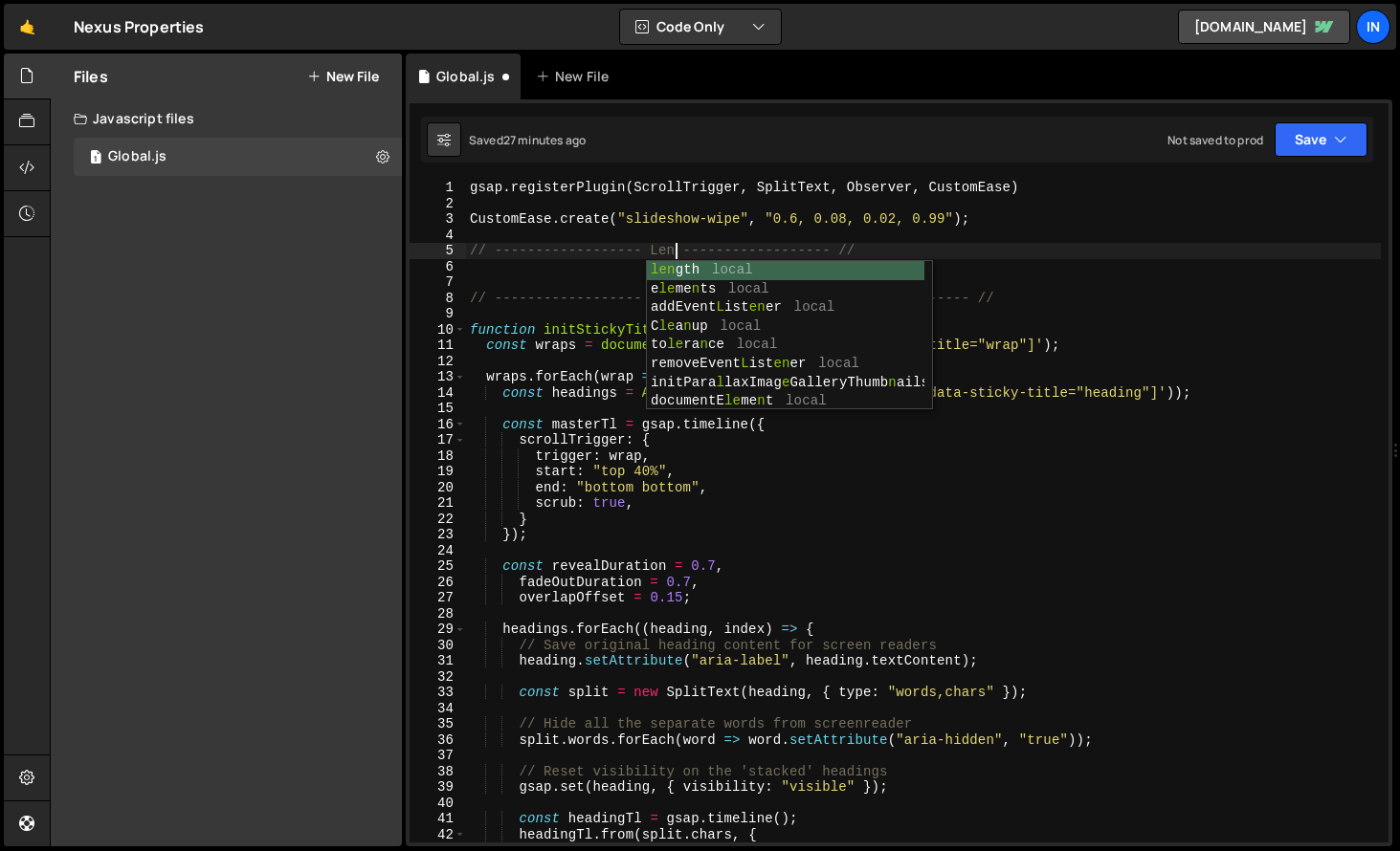
scroll to position [0, 15]
type textarea "// ------------------ [PERSON_NAME] ------------------ //"
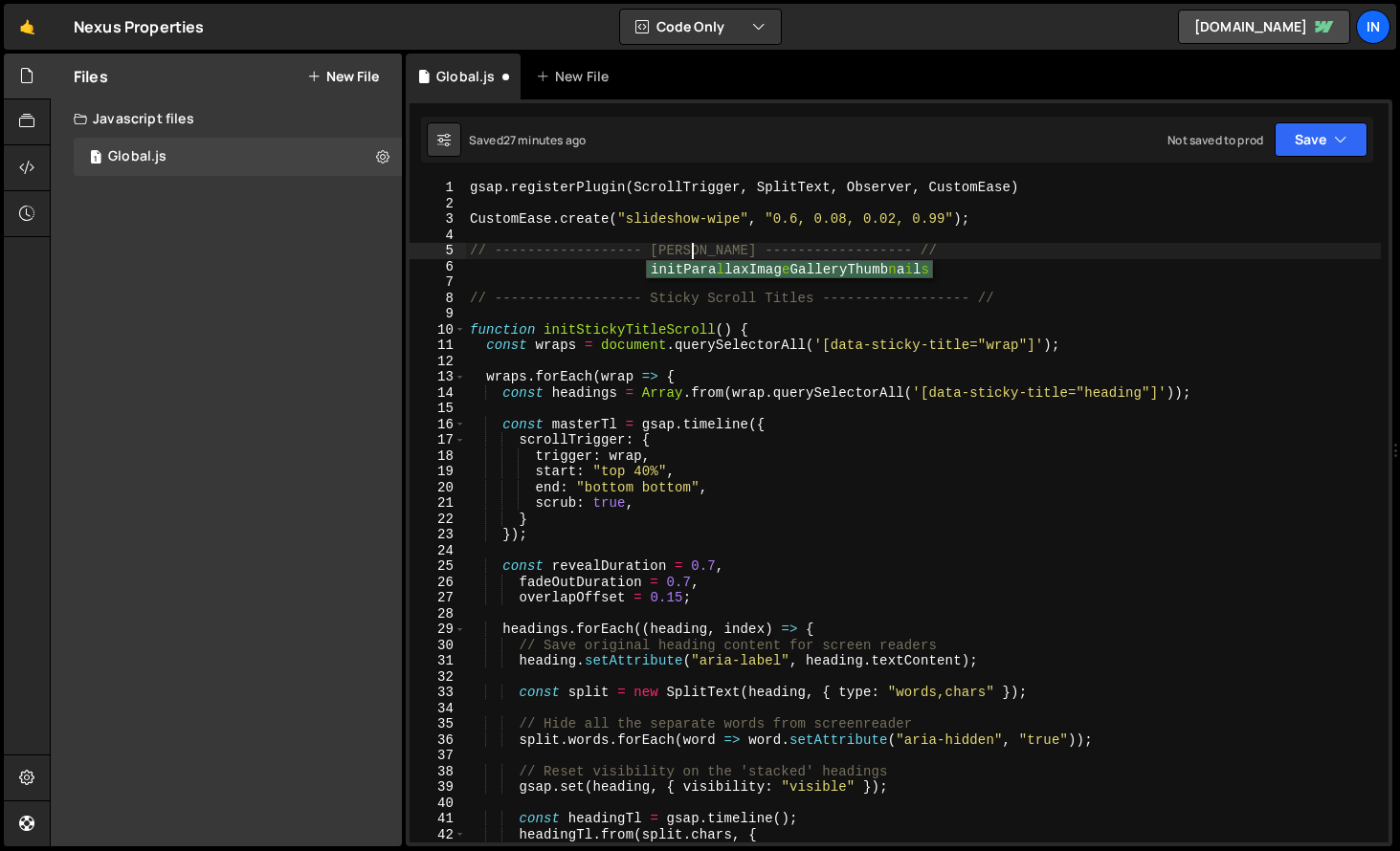
click at [994, 240] on div "gsap . registerPlugin ( ScrollTrigger , SplitText , Observer , CustomEase ) Cus…" at bounding box center [923, 528] width 915 height 695
click at [929, 251] on div "gsap . registerPlugin ( ScrollTrigger , SplitText , Observer , CustomEase ) Cus…" at bounding box center [923, 528] width 915 height 695
type textarea "// ------------------ [PERSON_NAME] ------------------ //"
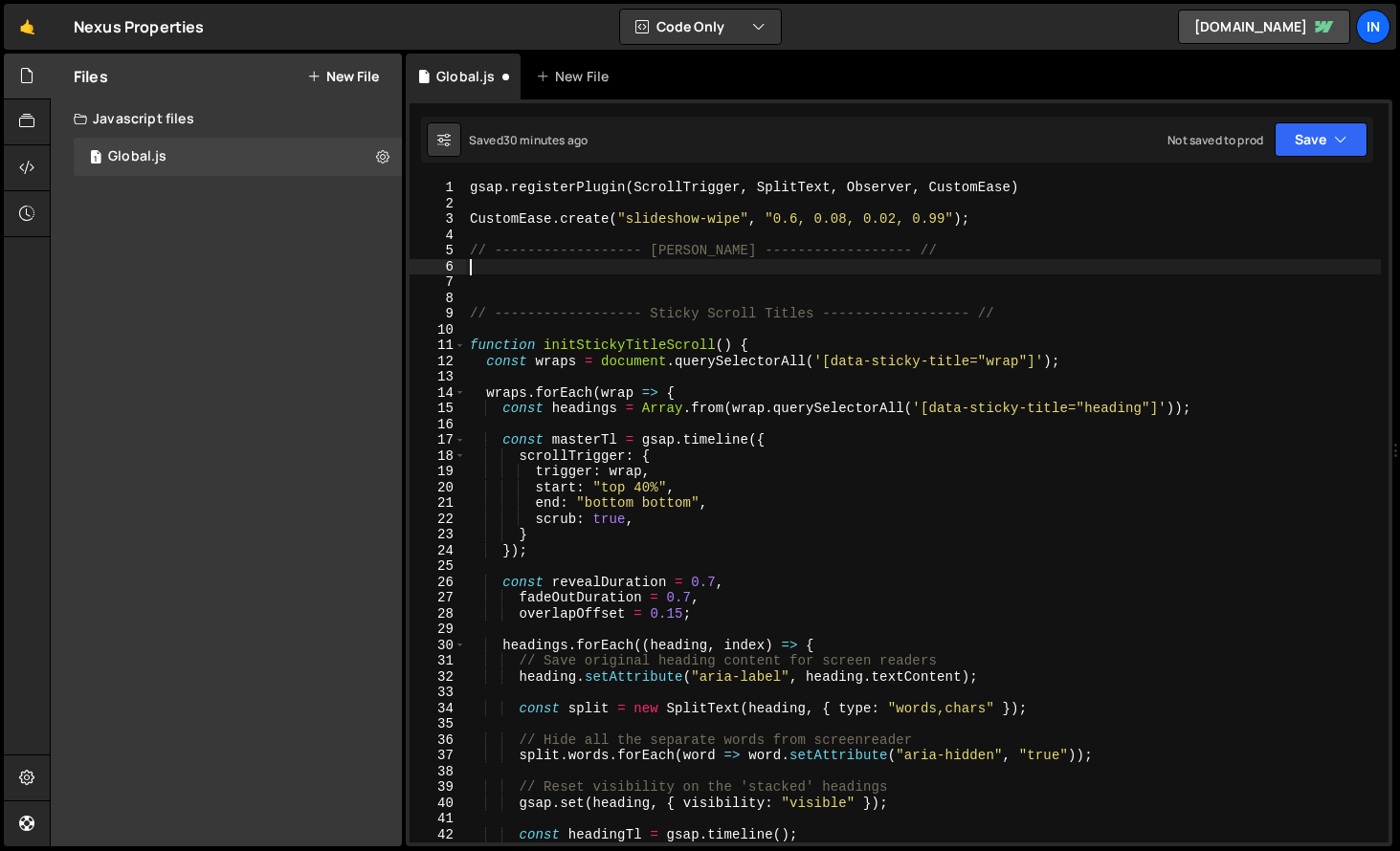
paste textarea "});"
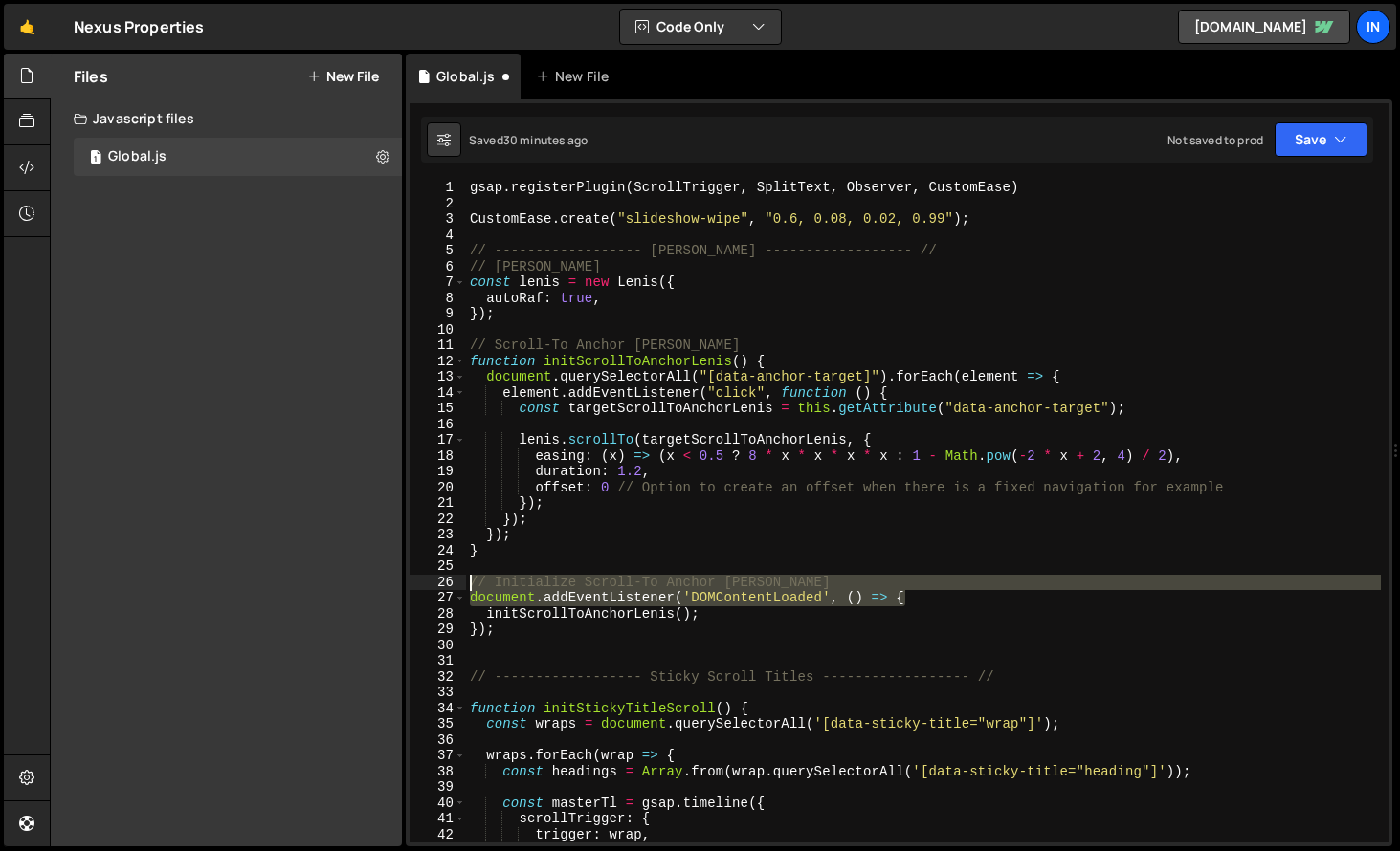
drag, startPoint x: 922, startPoint y: 597, endPoint x: 367, endPoint y: 580, distance: 555.3
click at [368, 579] on div "Files New File Create your first file Get started by starting a Javascript or C…" at bounding box center [725, 451] width 1350 height 794
type textarea "// Initialize Scroll-To Anchor [PERSON_NAME] document.addEventListener('DOMCont…"
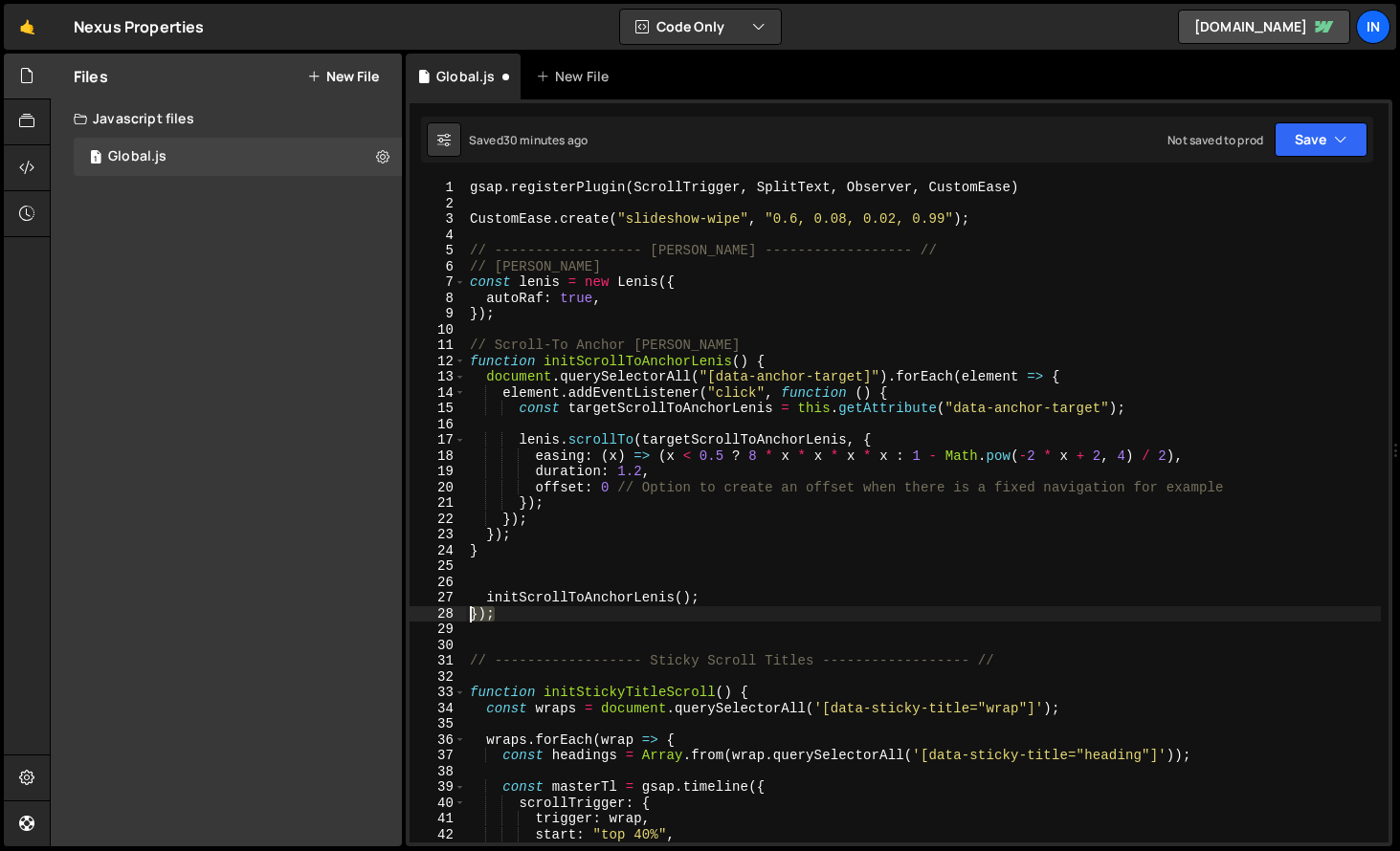
drag, startPoint x: 450, startPoint y: 618, endPoint x: 374, endPoint y: 609, distance: 76.5
click at [374, 609] on div "Files New File Create your first file Get started by starting a Javascript or C…" at bounding box center [725, 451] width 1350 height 794
type textarea "});"
click at [485, 595] on div "gsap . registerPlugin ( ScrollTrigger , SplitText , Observer , CustomEase ) Cus…" at bounding box center [923, 528] width 915 height 695
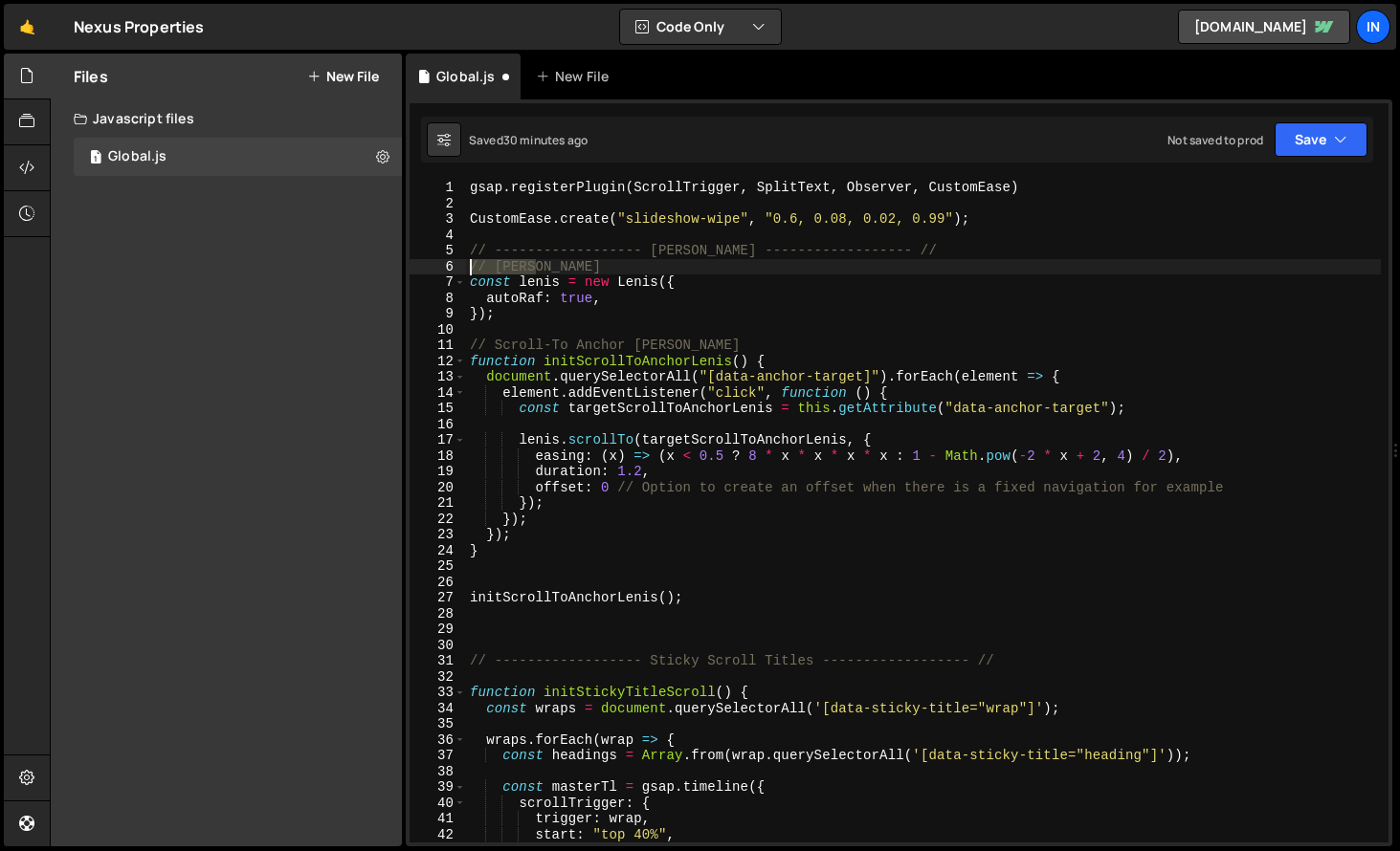
drag, startPoint x: 455, startPoint y: 266, endPoint x: 364, endPoint y: 262, distance: 91.1
click at [364, 262] on div "Files New File Create your first file Get started by starting a Javascript or C…" at bounding box center [725, 451] width 1350 height 794
type textarea "// [PERSON_NAME]"
type textarea "// ------------------ [PERSON_NAME] ------------------ //"
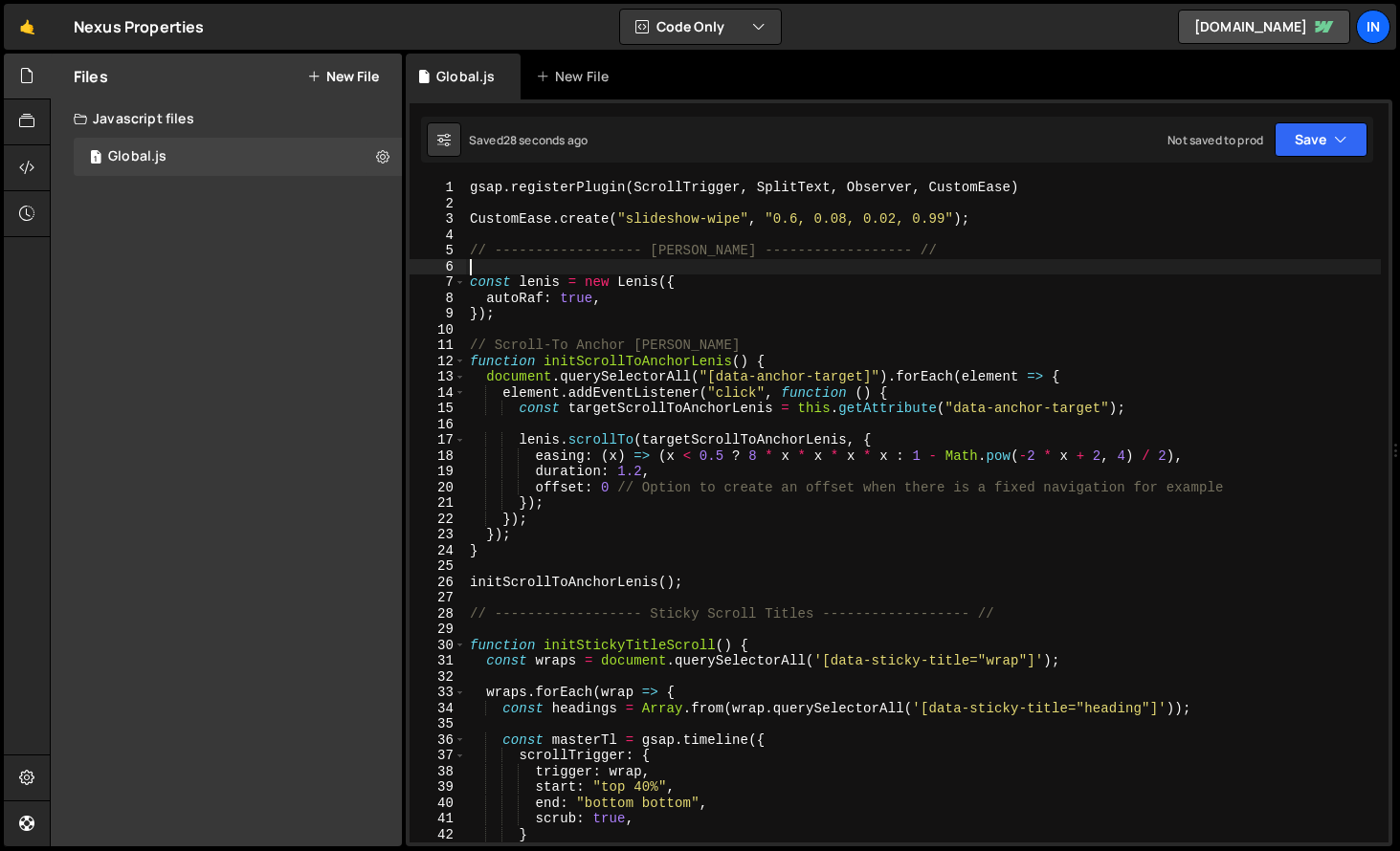
click at [745, 451] on div "gsap . registerPlugin ( ScrollTrigger , SplitText , Observer , CustomEase ) Cus…" at bounding box center [923, 528] width 915 height 695
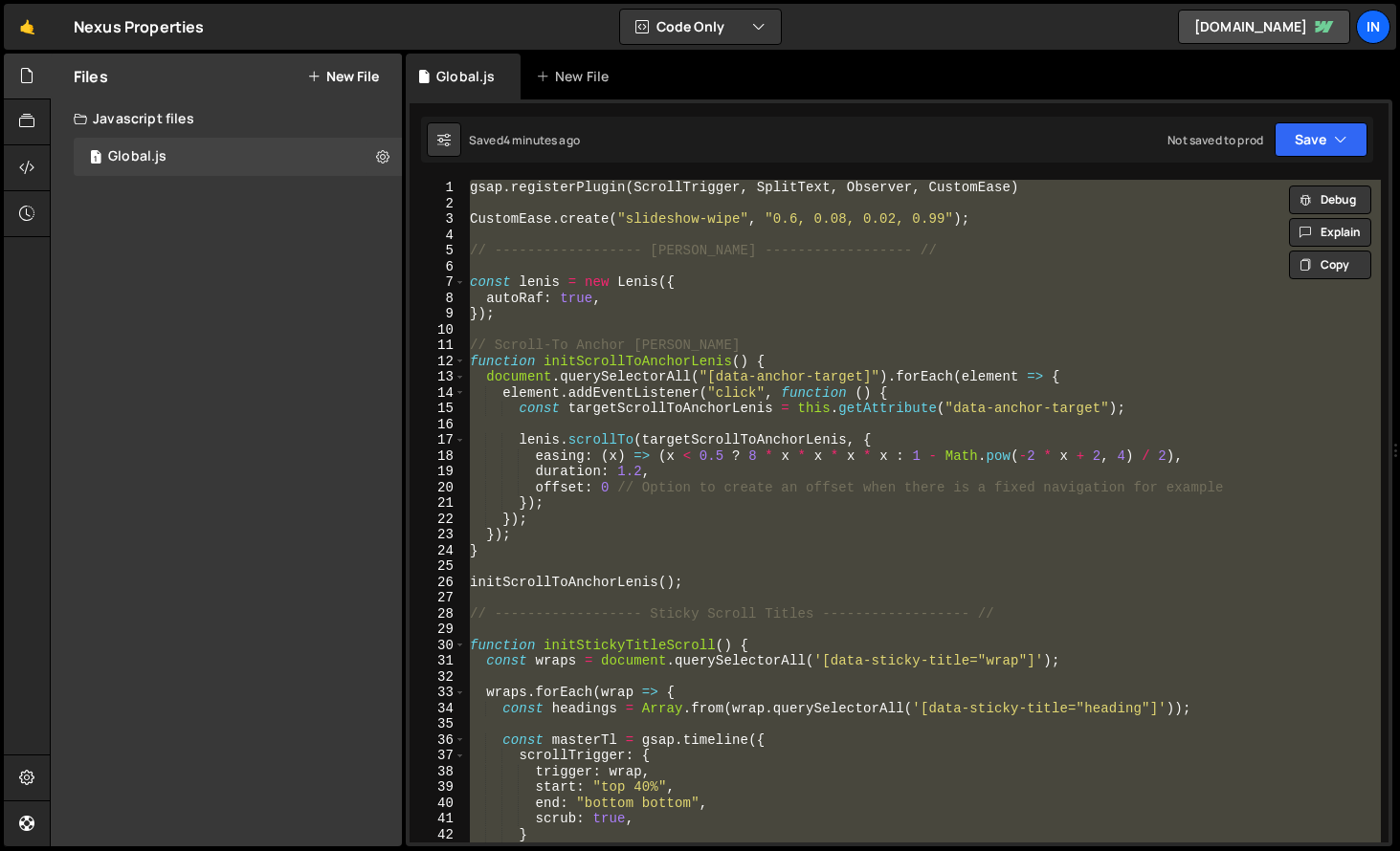
click at [552, 304] on div "gsap . registerPlugin ( ScrollTrigger , SplitText , Observer , CustomEase ) Cus…" at bounding box center [923, 512] width 915 height 663
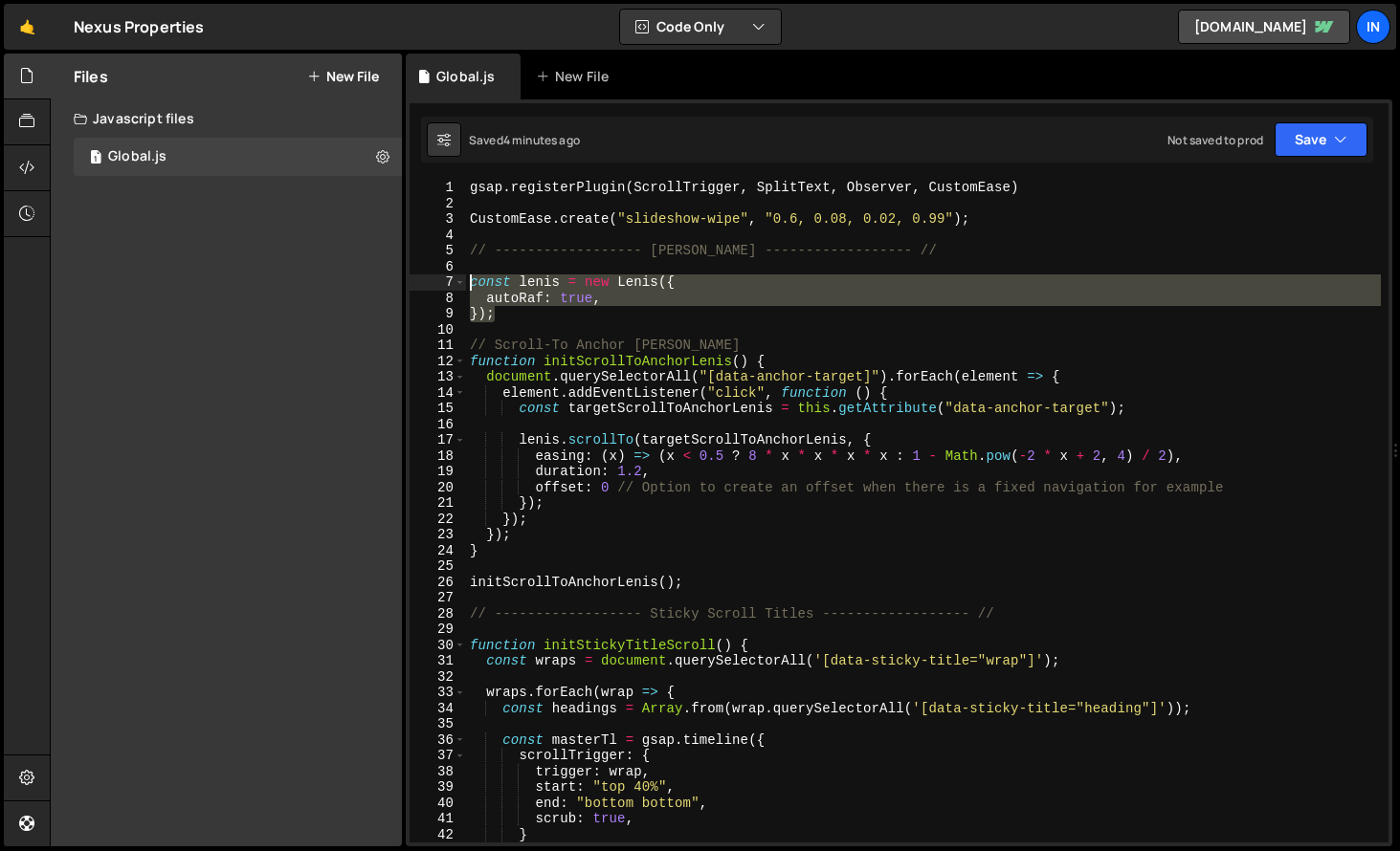
drag, startPoint x: 509, startPoint y: 319, endPoint x: 468, endPoint y: 288, distance: 51.4
click at [468, 288] on div "gsap . registerPlugin ( ScrollTrigger , SplitText , Observer , CustomEase ) Cus…" at bounding box center [923, 528] width 915 height 695
paste textarea "gsap.ticker.lagSmoothing(0);"
type textarea "gsap.ticker.lagSmoothing(0);"
